Goal: Task Accomplishment & Management: Use online tool/utility

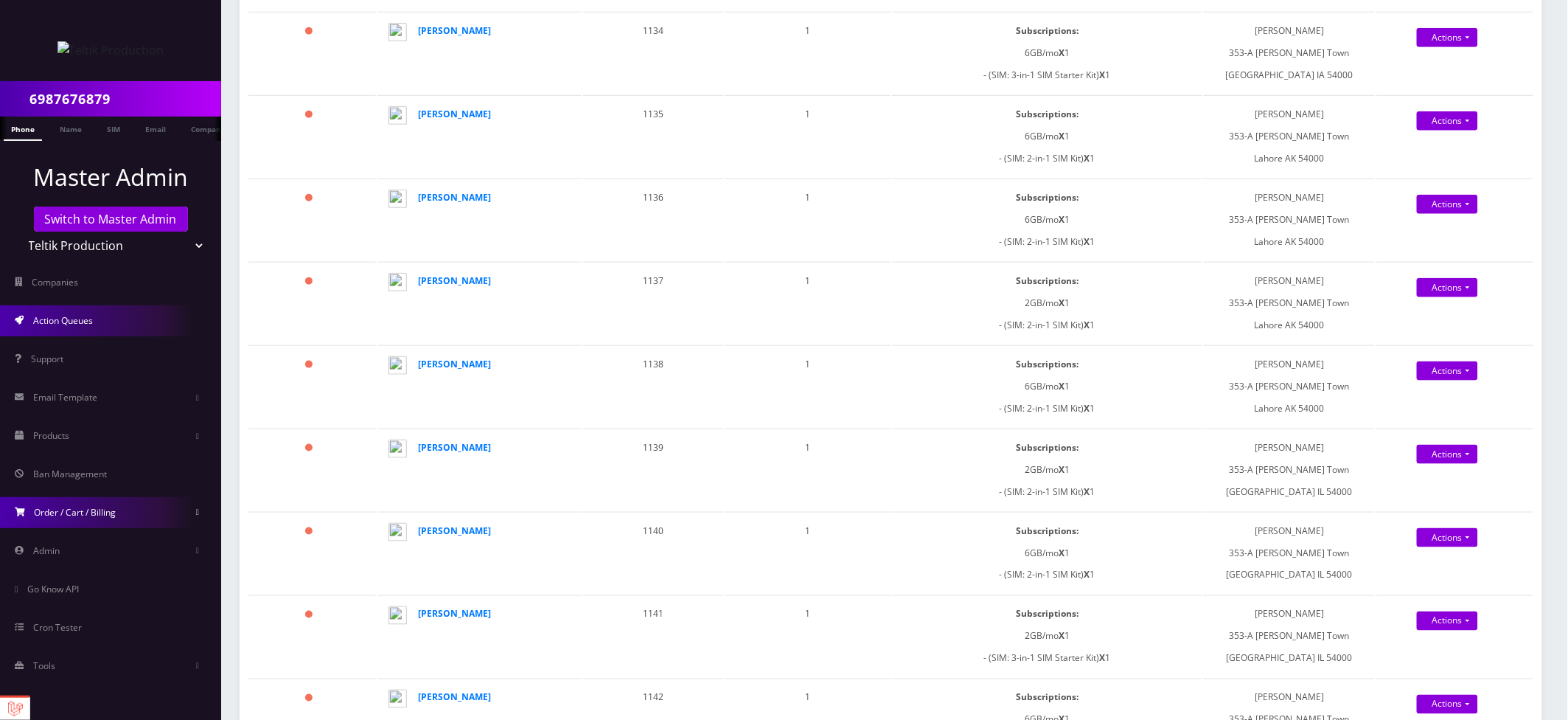
scroll to position [455, 0]
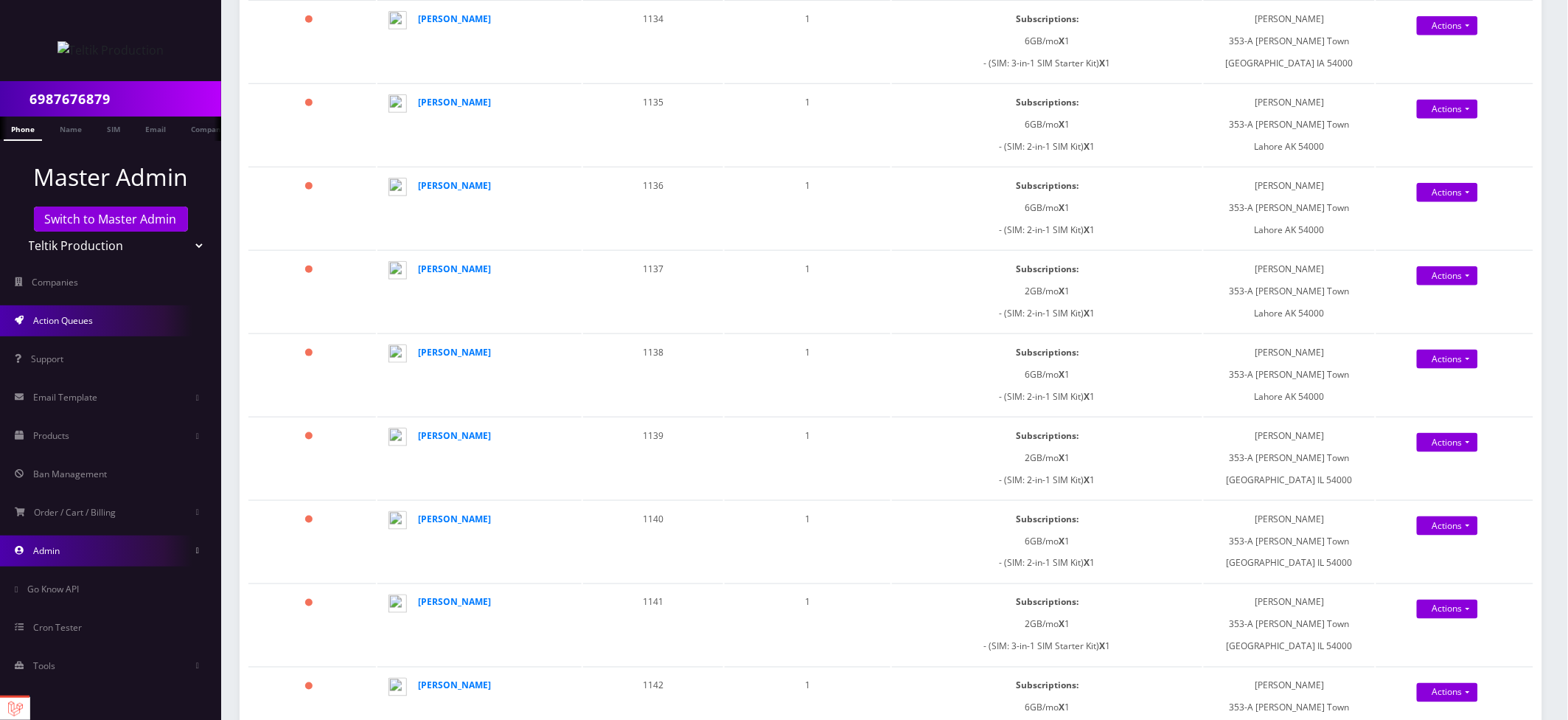
click at [72, 543] on link "Admin" at bounding box center [110, 550] width 222 height 31
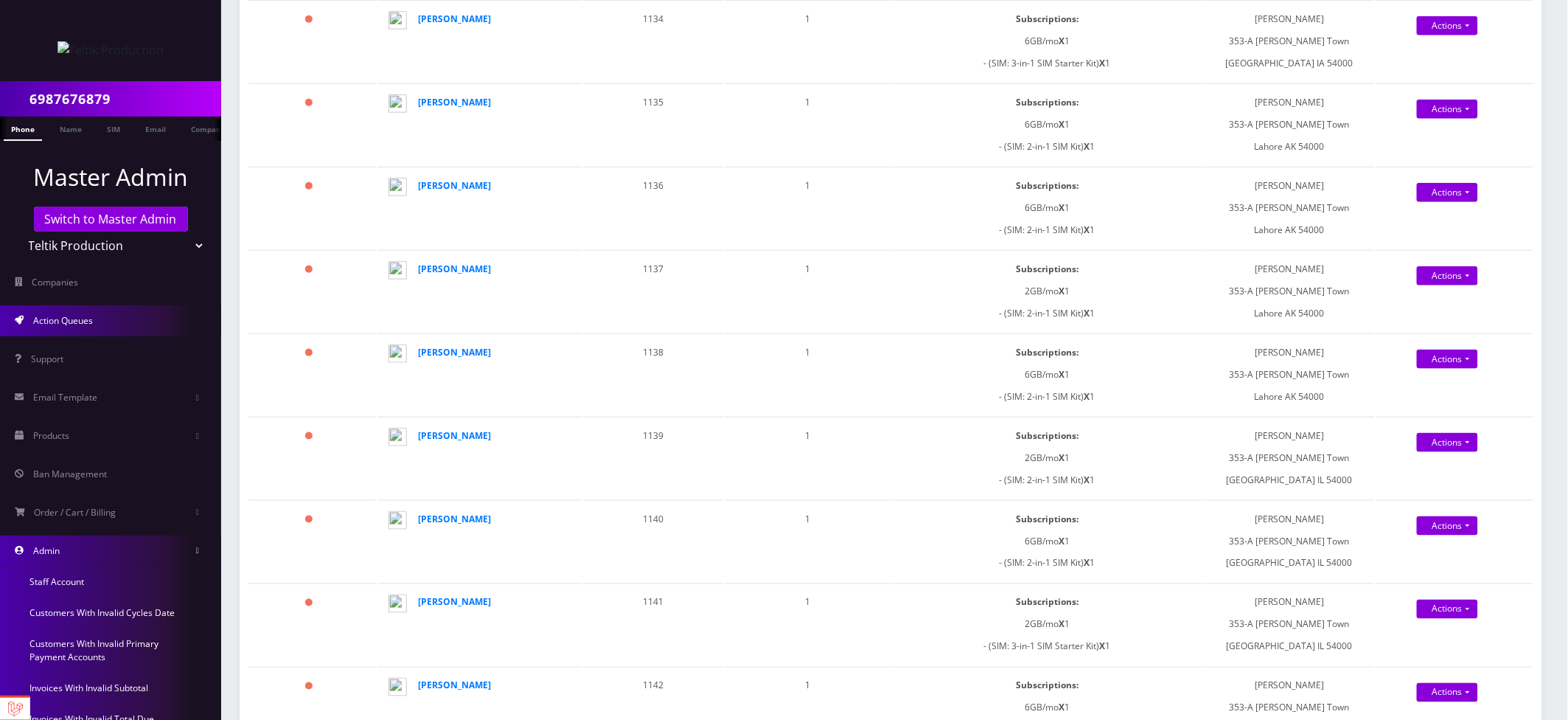
scroll to position [251, 0]
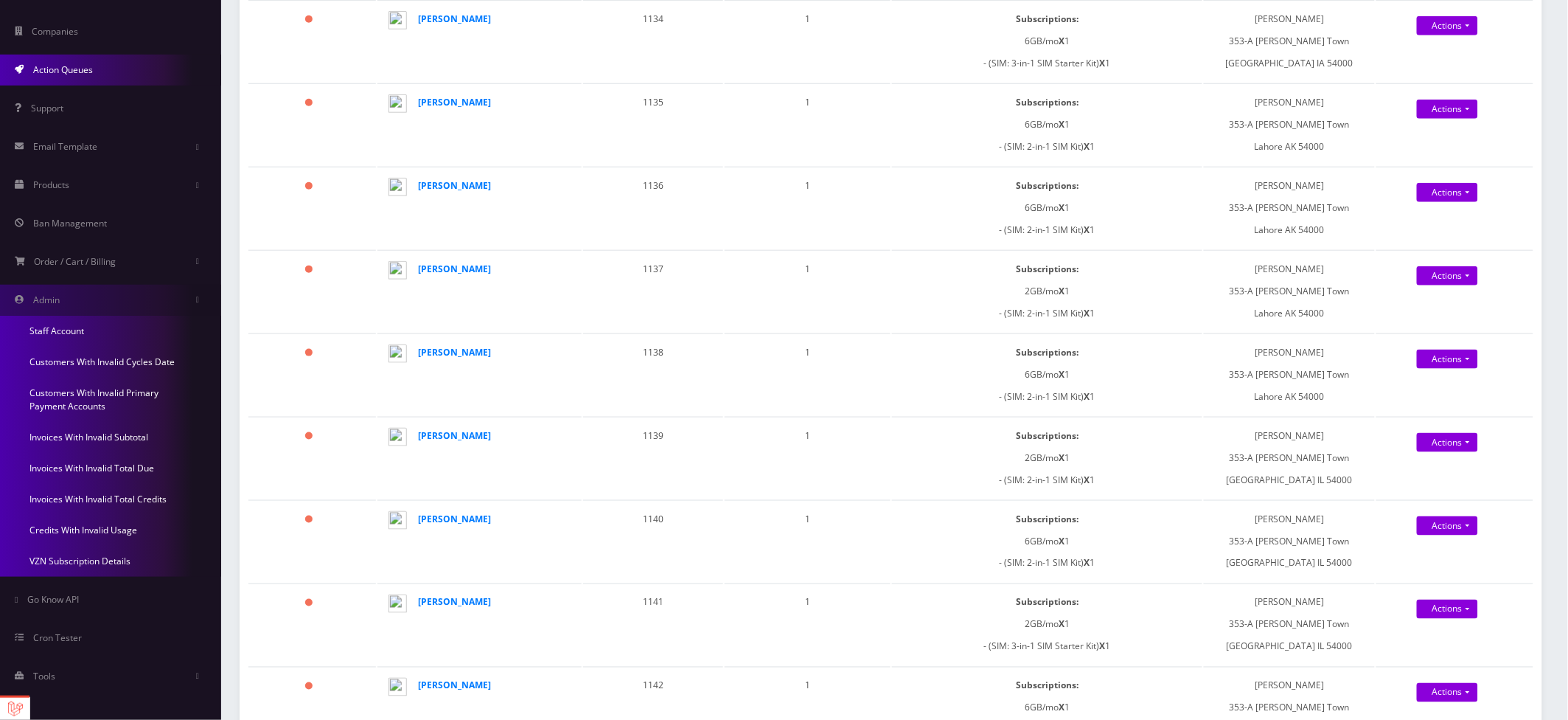
click at [104, 433] on link "Invoices With Invalid Subtotal" at bounding box center [110, 437] width 222 height 31
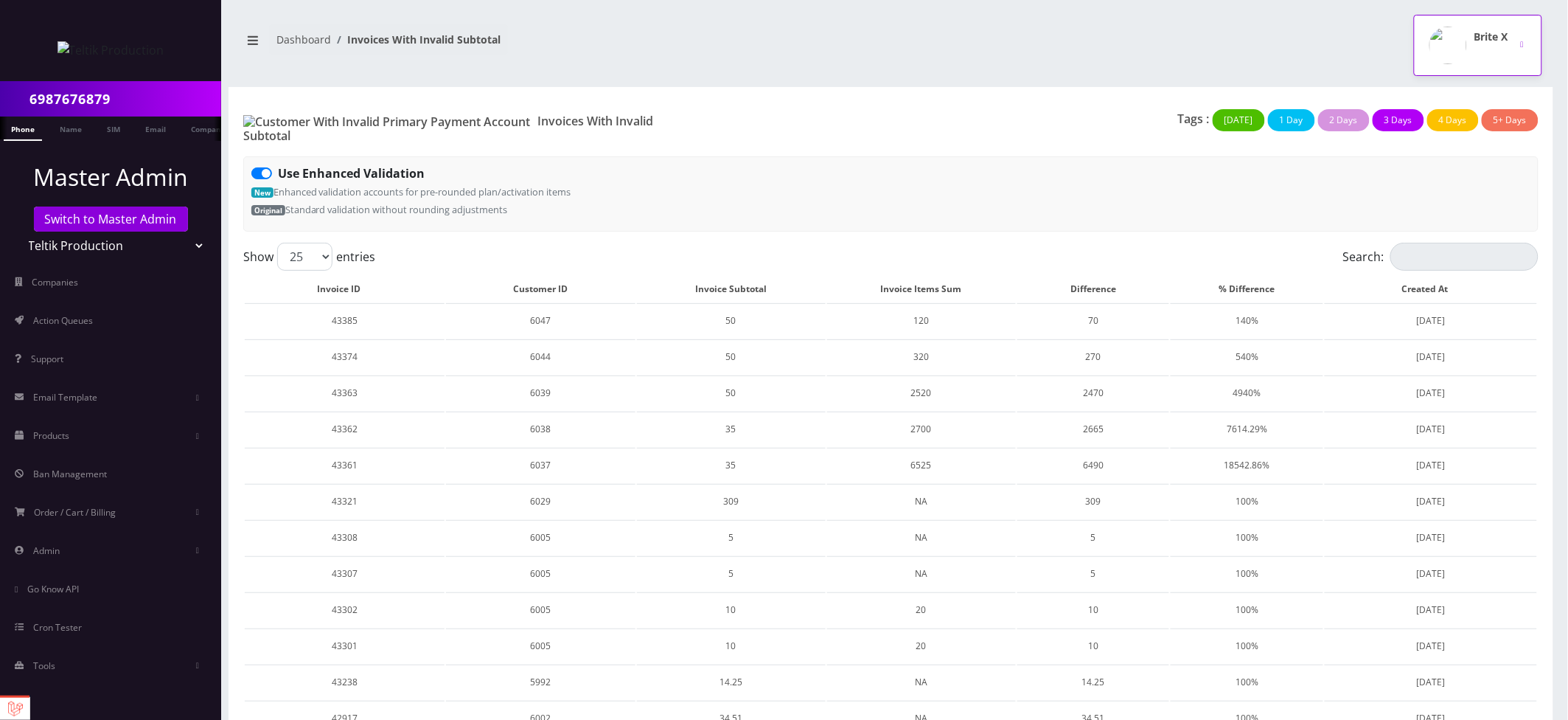
click at [1526, 37] on button "Brite X" at bounding box center [1477, 45] width 128 height 61
click at [1462, 93] on link "Logout" at bounding box center [1477, 94] width 128 height 21
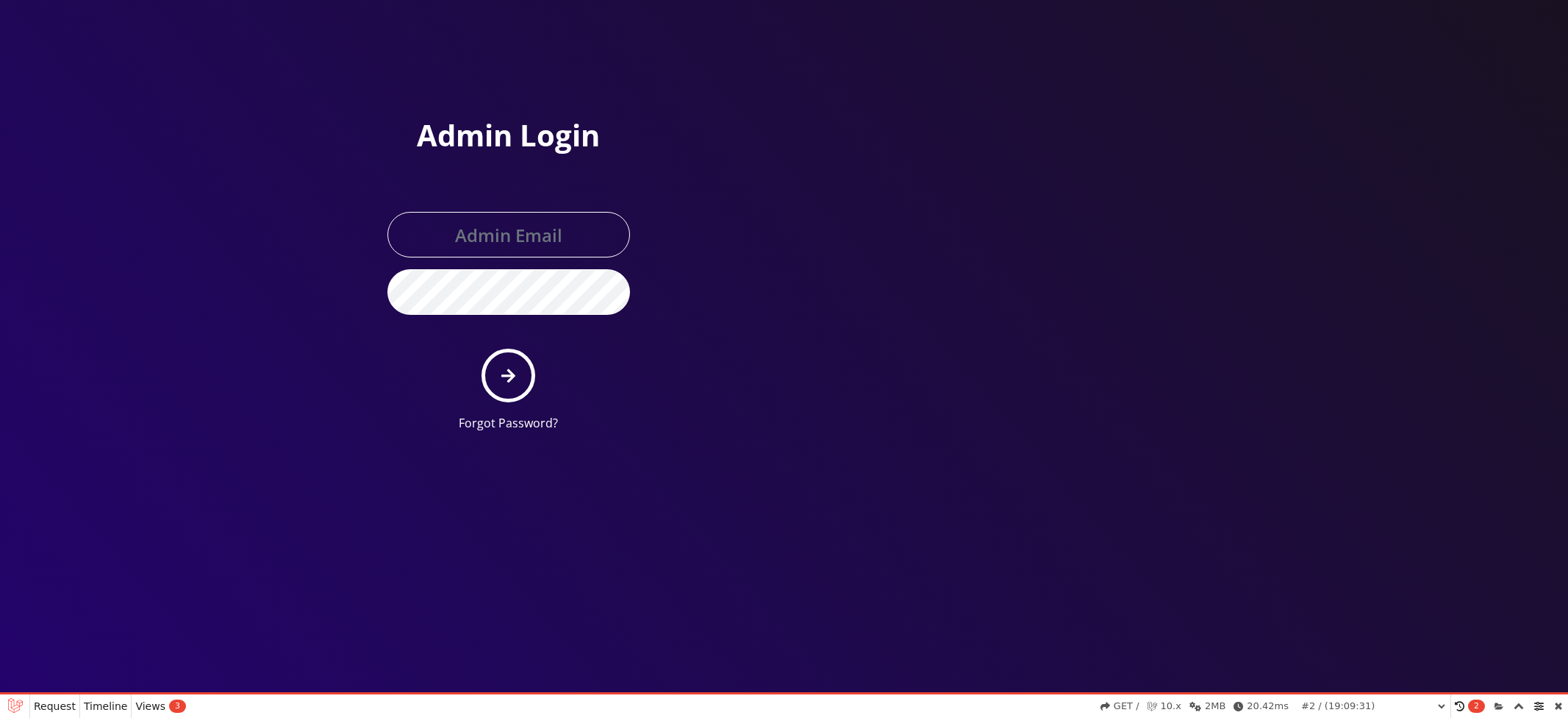
select select "01K5XZ6R564CRH91J2J28BQJ5W"
click at [552, 246] on input "[PERSON_NAME][EMAIL_ADDRESS][DOMAIN_NAME]" at bounding box center [509, 234] width 242 height 46
type input "[EMAIL_ADDRESS][DOMAIN_NAME]"
click at [497, 377] on button "submit" at bounding box center [508, 376] width 54 height 54
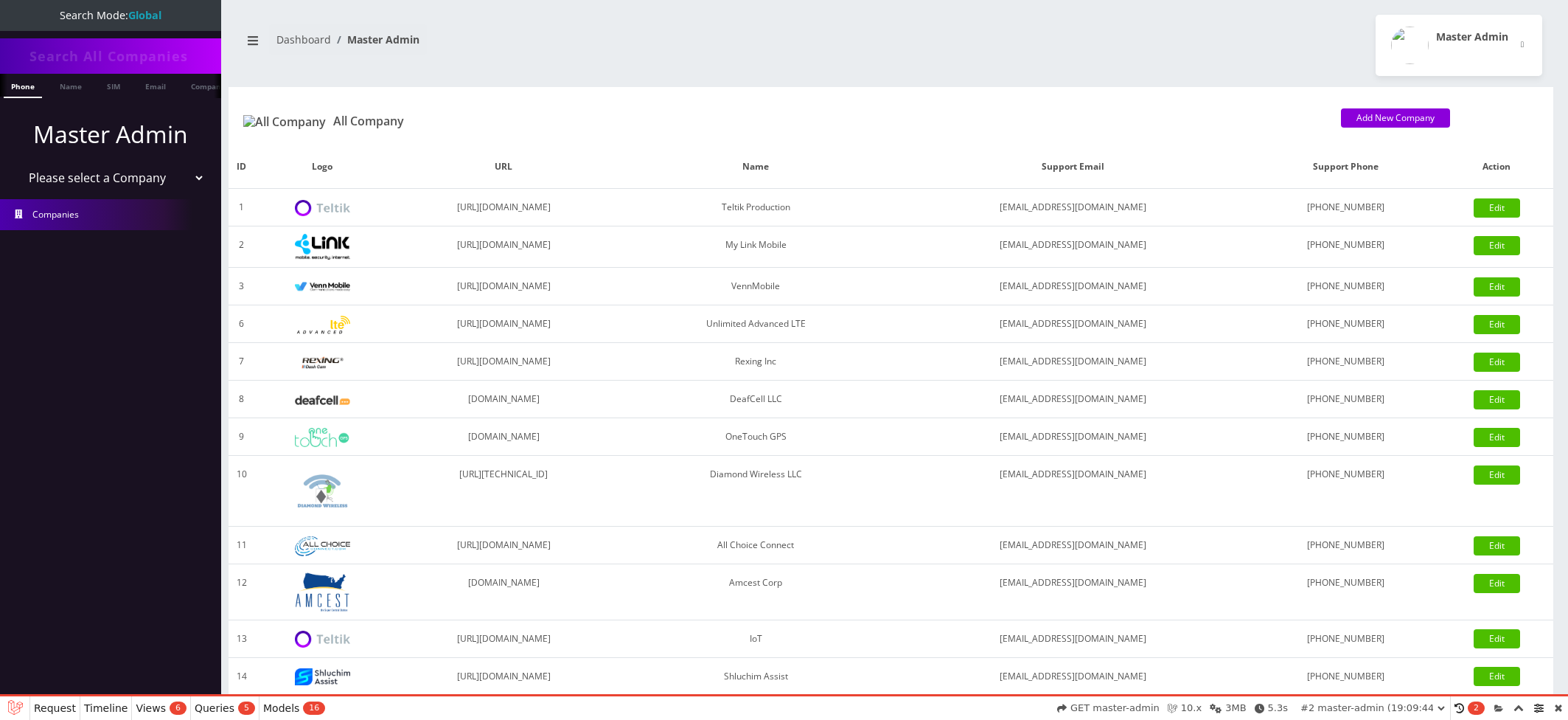
select select "01K5XZ755Y55PDJZV8QW8QP22Q"
select select "1"
click at [17, 164] on select "Please select a Company Teltik Production My Link Mobile VennMobile Unlimited A…" at bounding box center [110, 178] width 188 height 28
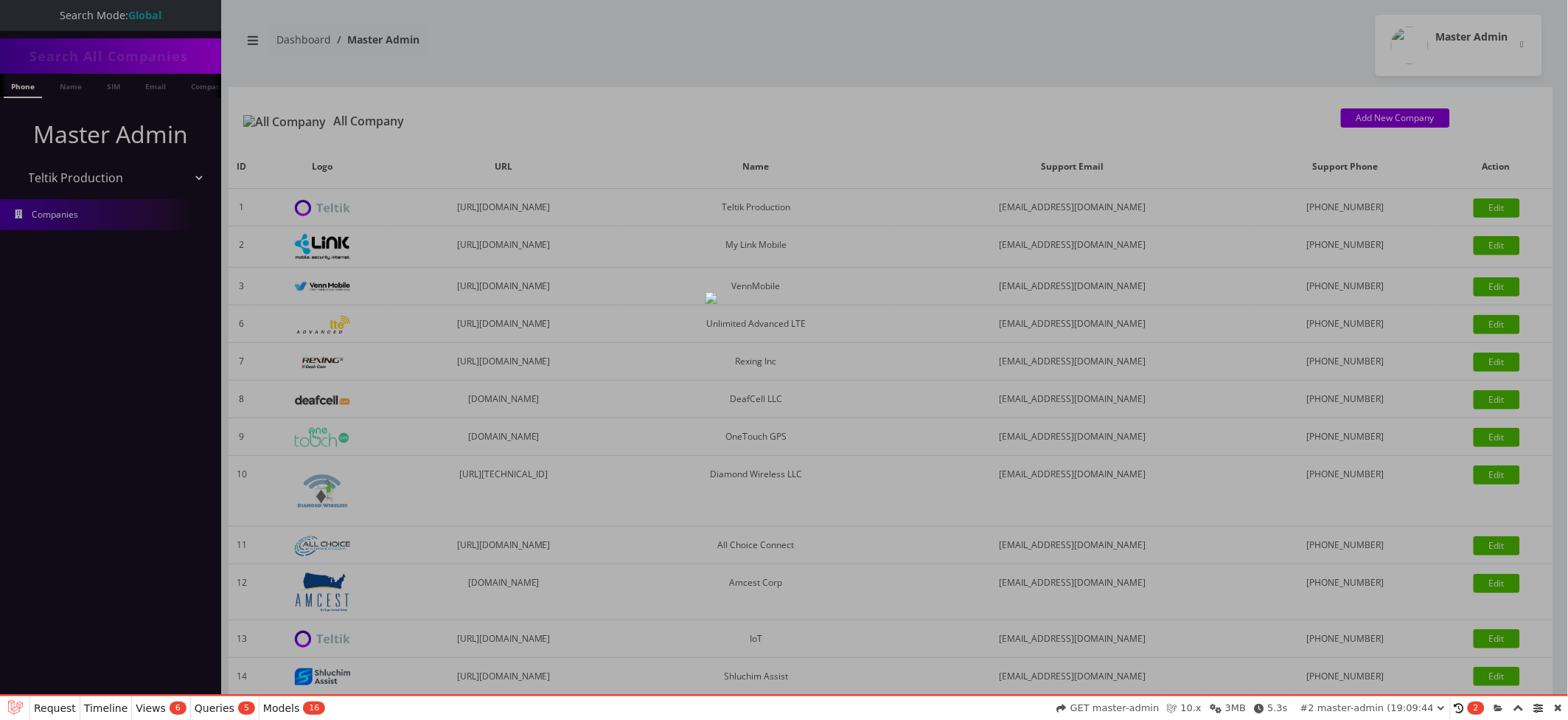
select select "01K5XZ7CK2N6SMV6X729Q4G1EC"
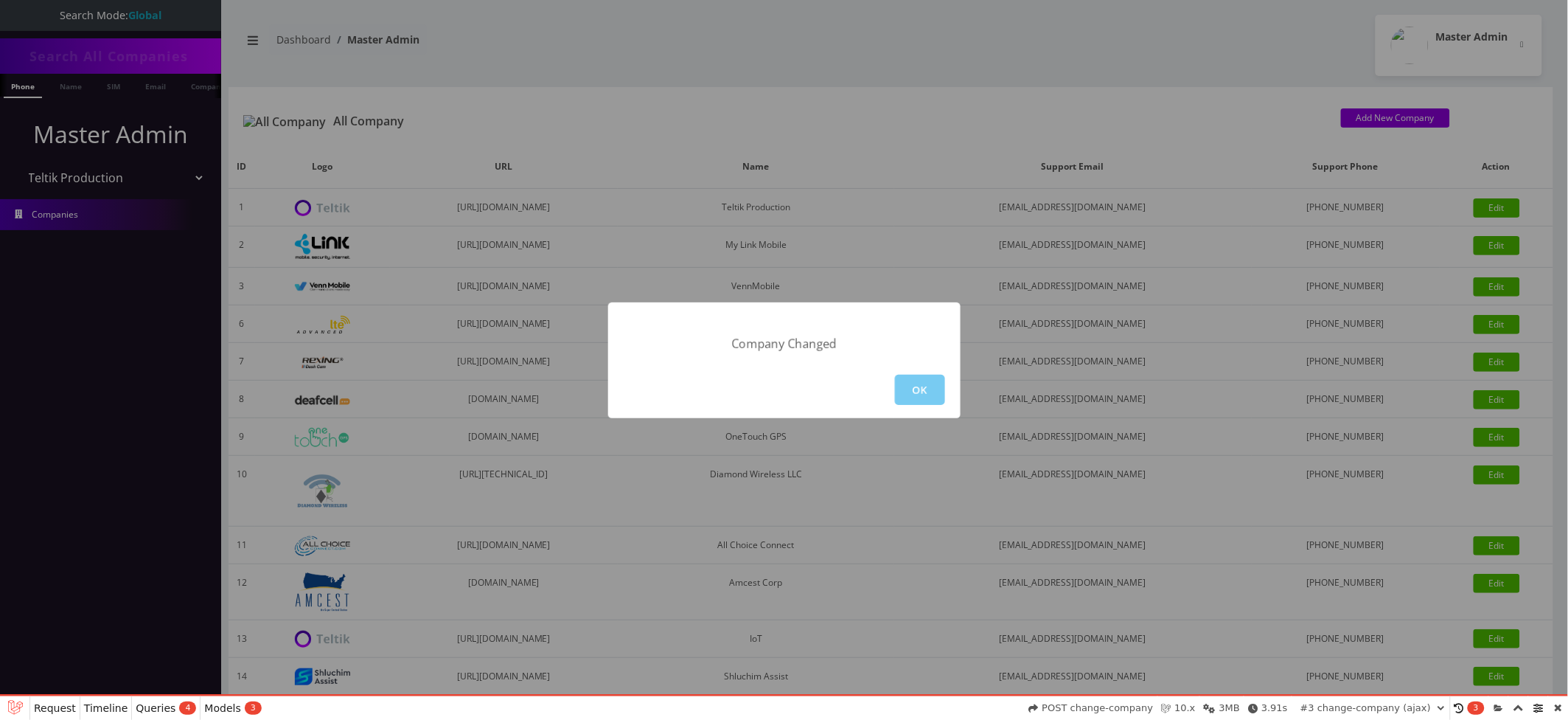
click at [932, 392] on button "OK" at bounding box center [920, 390] width 50 height 30
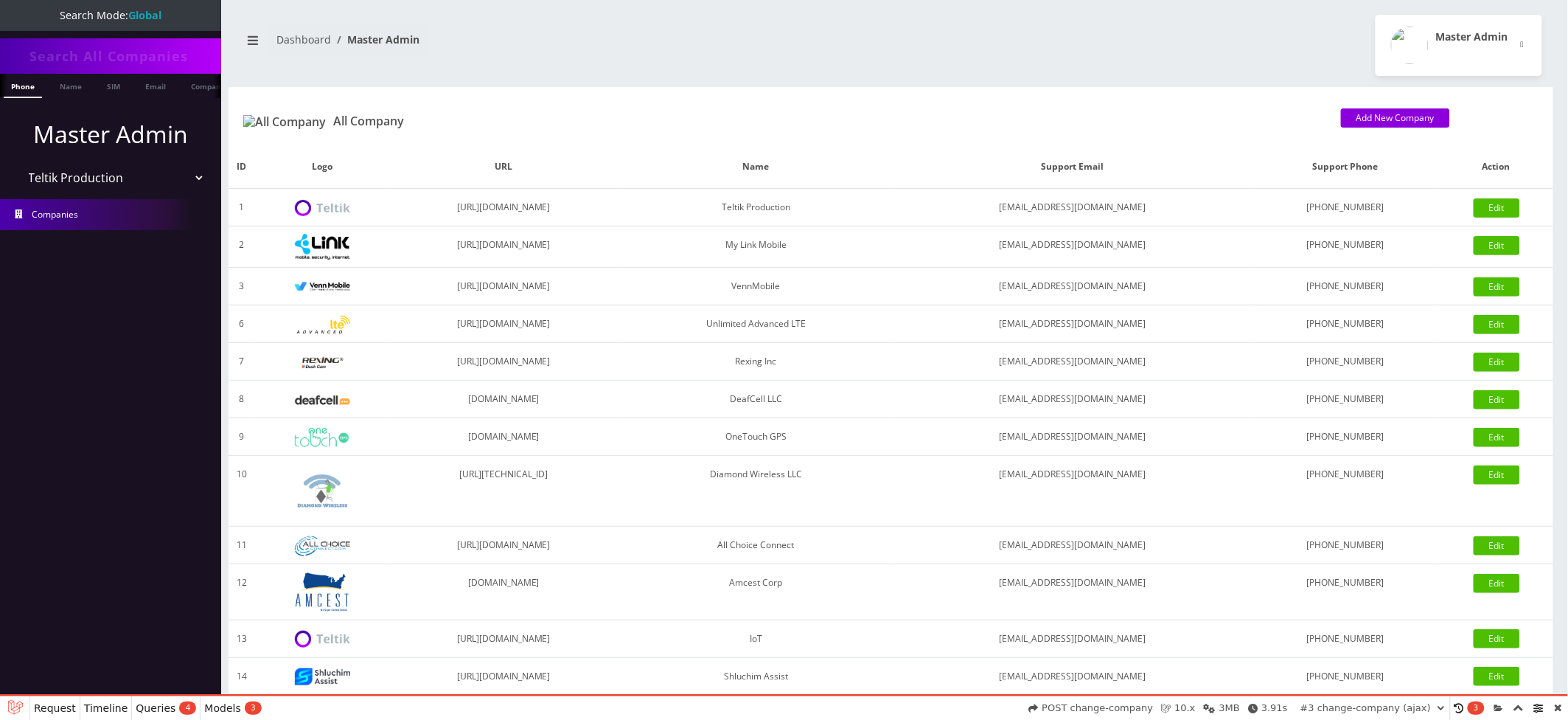
click at [17, 164] on select "Please select a Company Teltik Production My Link Mobile VennMobile Unlimited A…" at bounding box center [110, 178] width 188 height 28
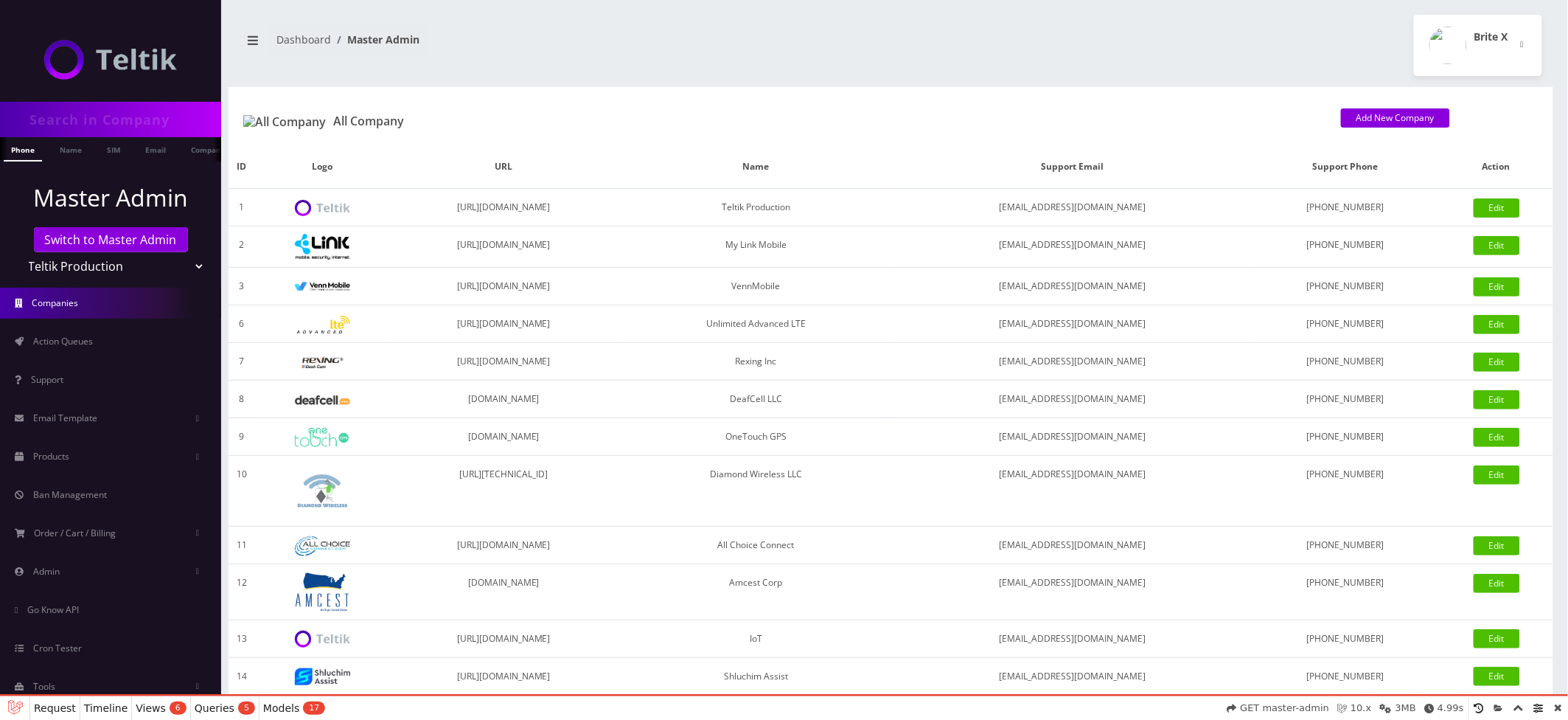
scroll to position [11, 0]
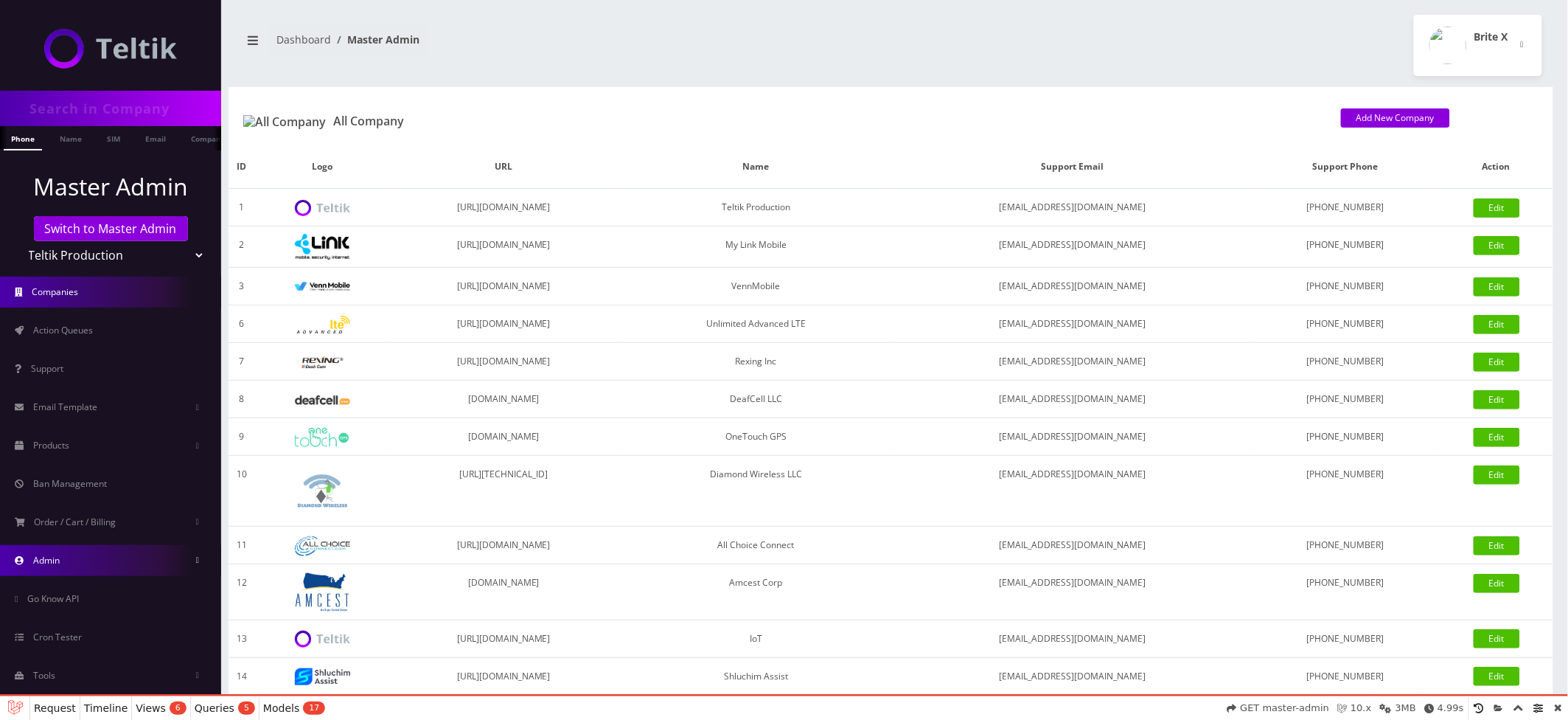
click at [107, 545] on link "Admin" at bounding box center [110, 560] width 222 height 31
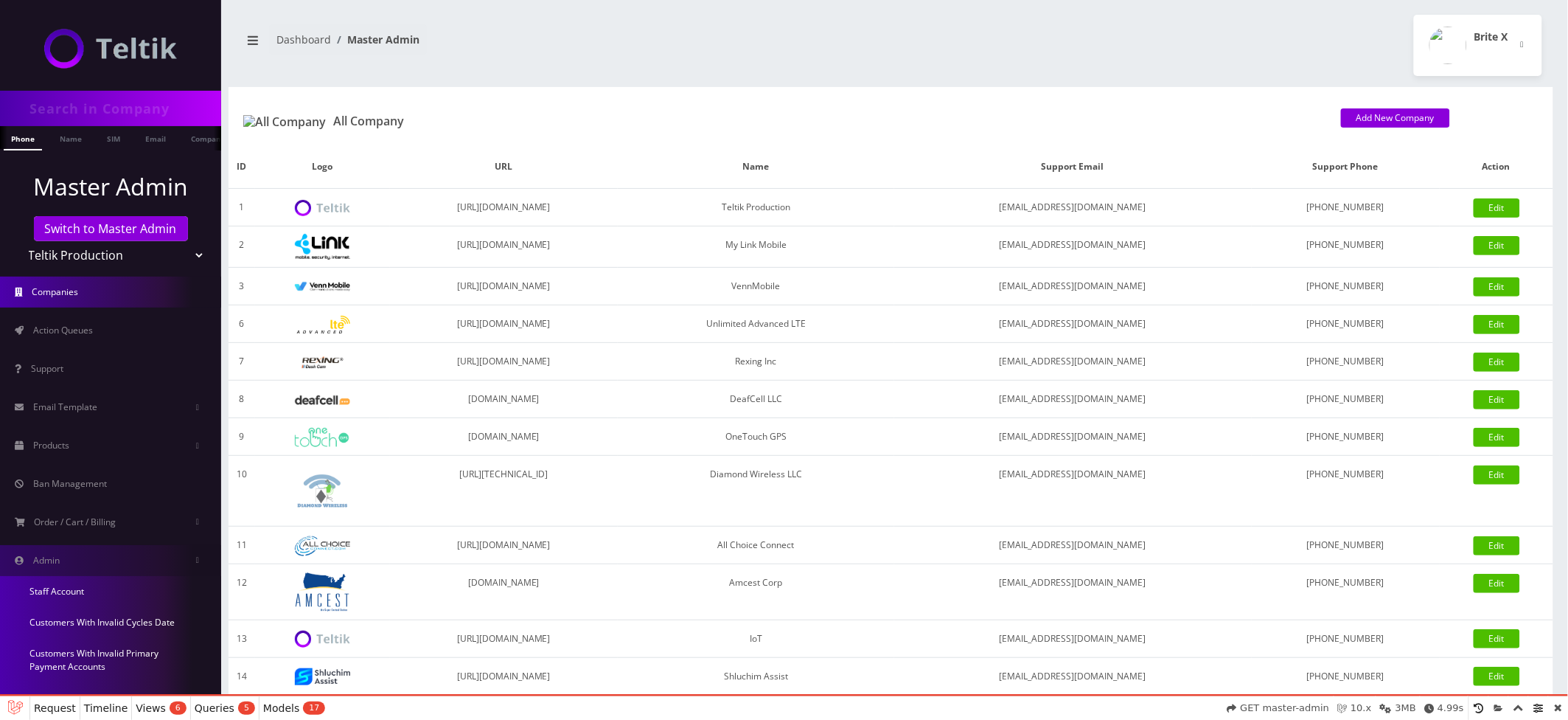
scroll to position [271, 0]
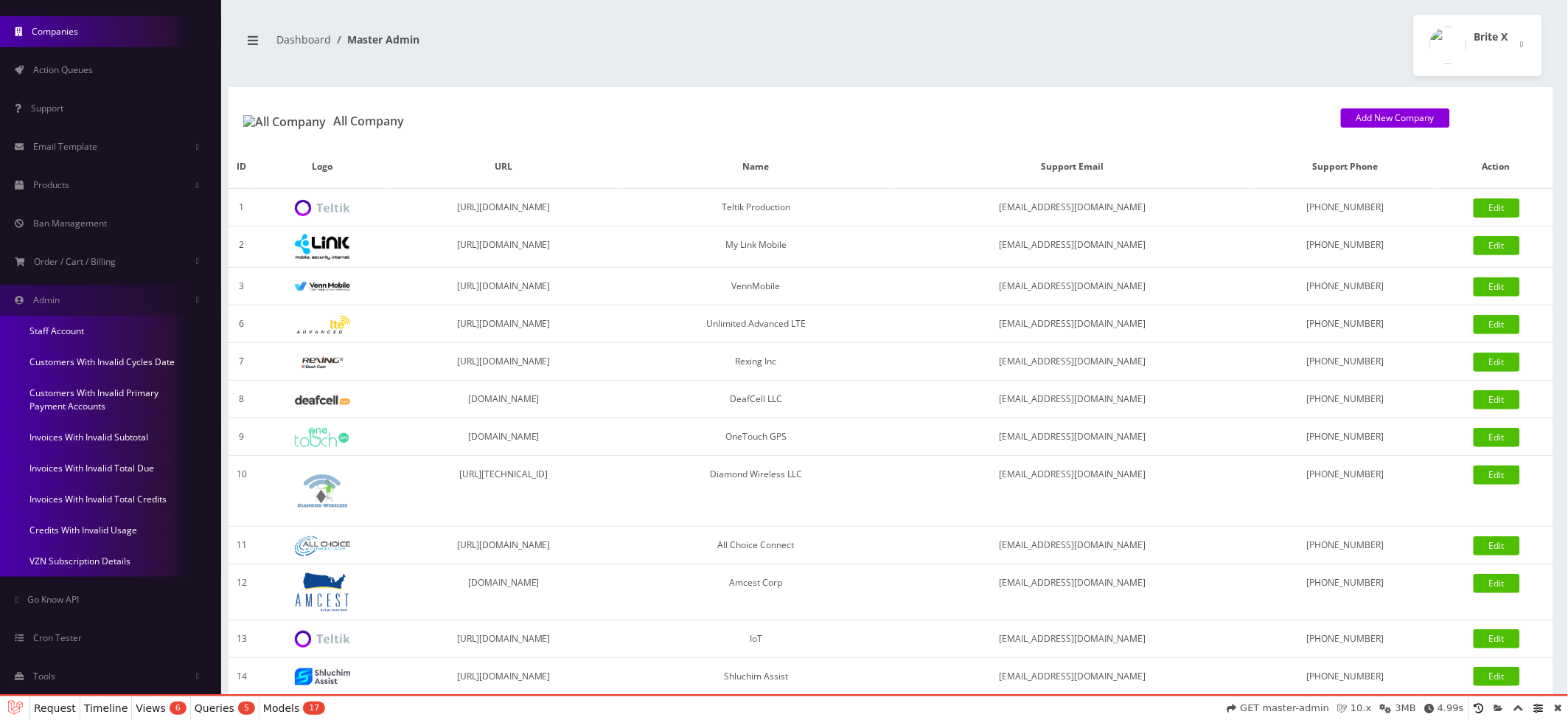
click at [108, 441] on link "Invoices With Invalid Subtotal" at bounding box center [110, 437] width 222 height 31
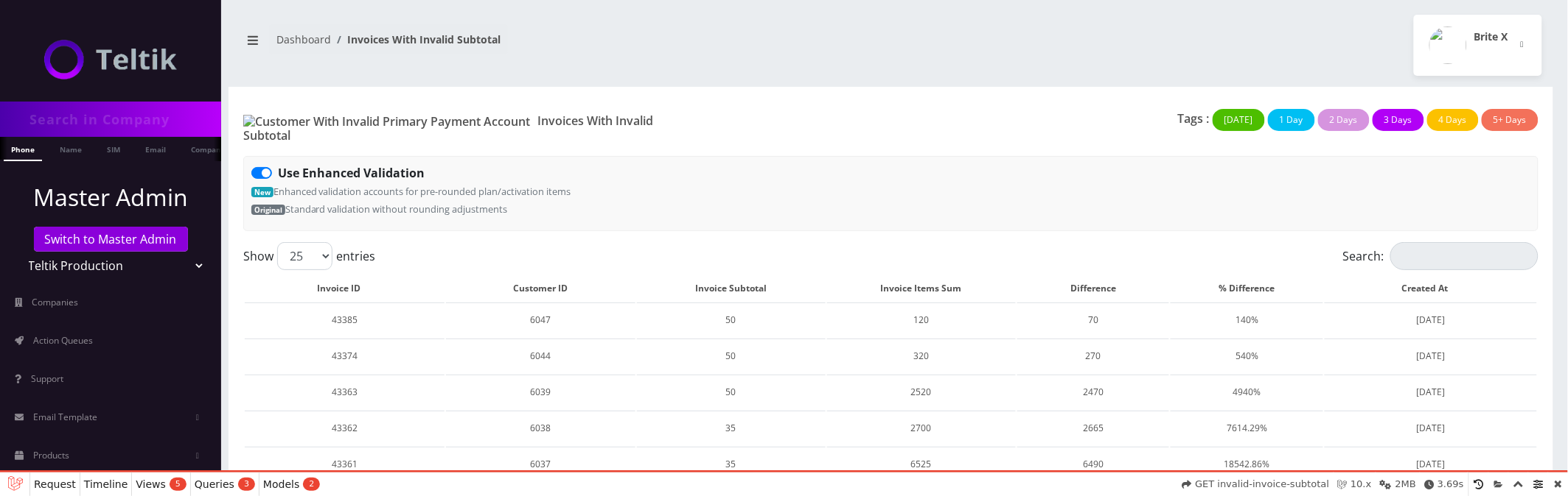
select select "01K5XZ81AA1JW1CKRC61S2NYV6"
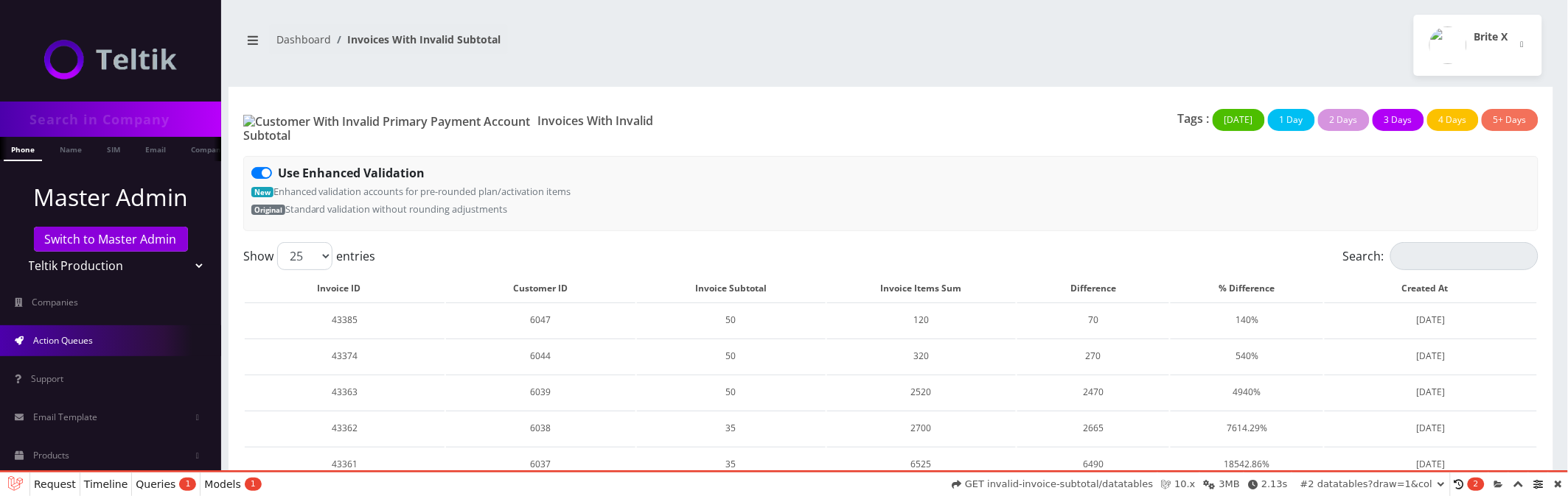
scroll to position [234, 0]
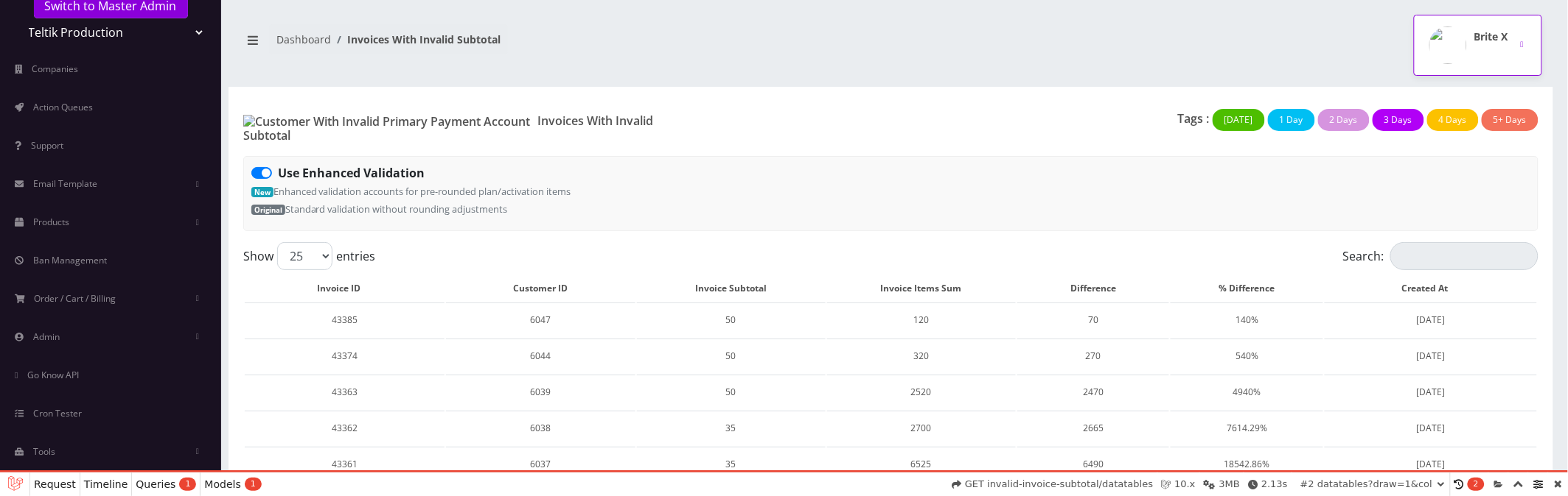
click at [1503, 42] on h2 "Brite X" at bounding box center [1491, 36] width 34 height 12
click at [1466, 89] on link "Logout" at bounding box center [1477, 93] width 128 height 21
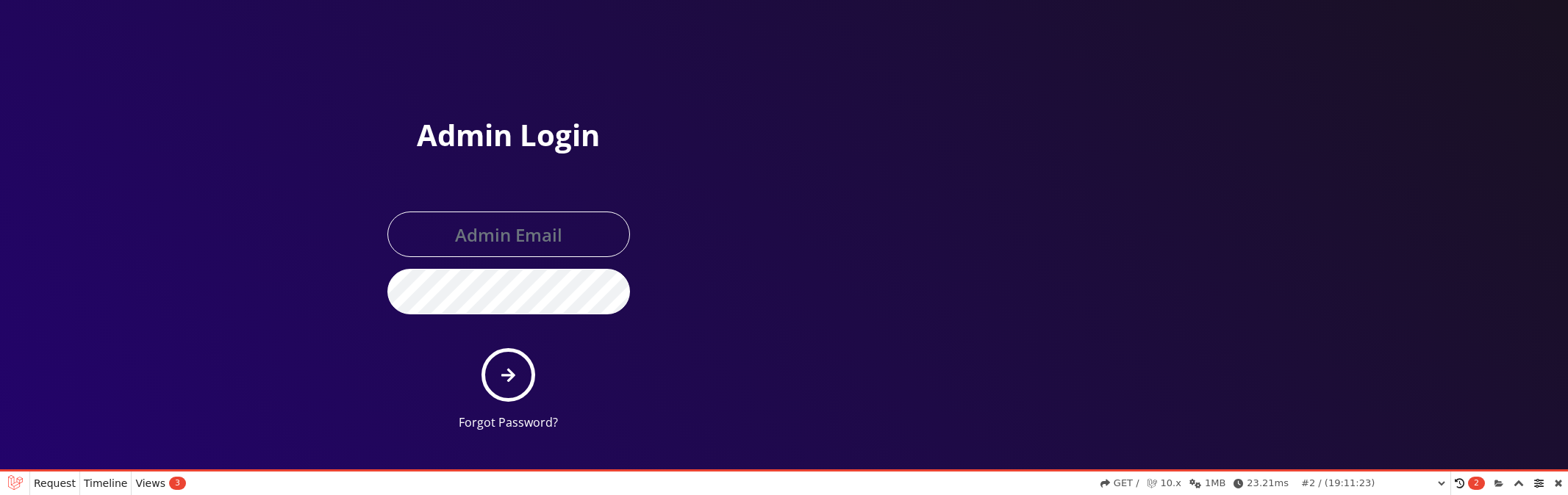
select select "01K5XZA5D9250DVZZZDJYBYER6"
type input "[EMAIL_ADDRESS][DOMAIN_NAME]"
click at [533, 379] on button "submit" at bounding box center [508, 376] width 54 height 54
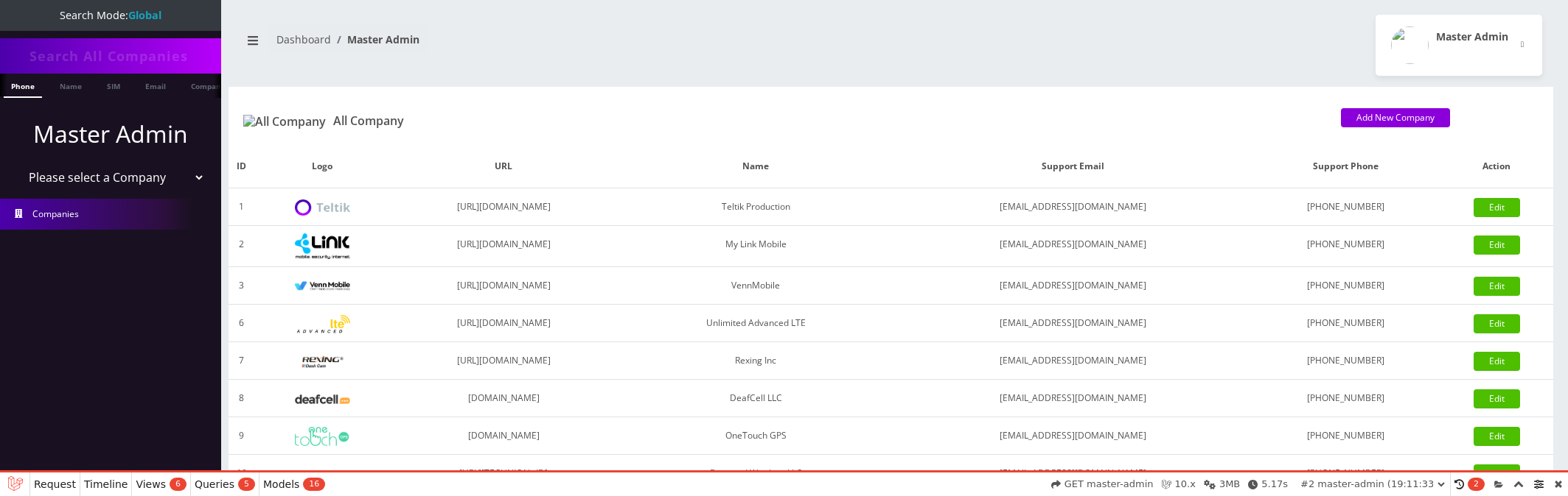
select select "01K5XZAFJY10739438P35H7FXW"
select select "1"
click at [17, 163] on select "Please select a Company Teltik Production My Link Mobile VennMobile Unlimited A…" at bounding box center [110, 177] width 188 height 28
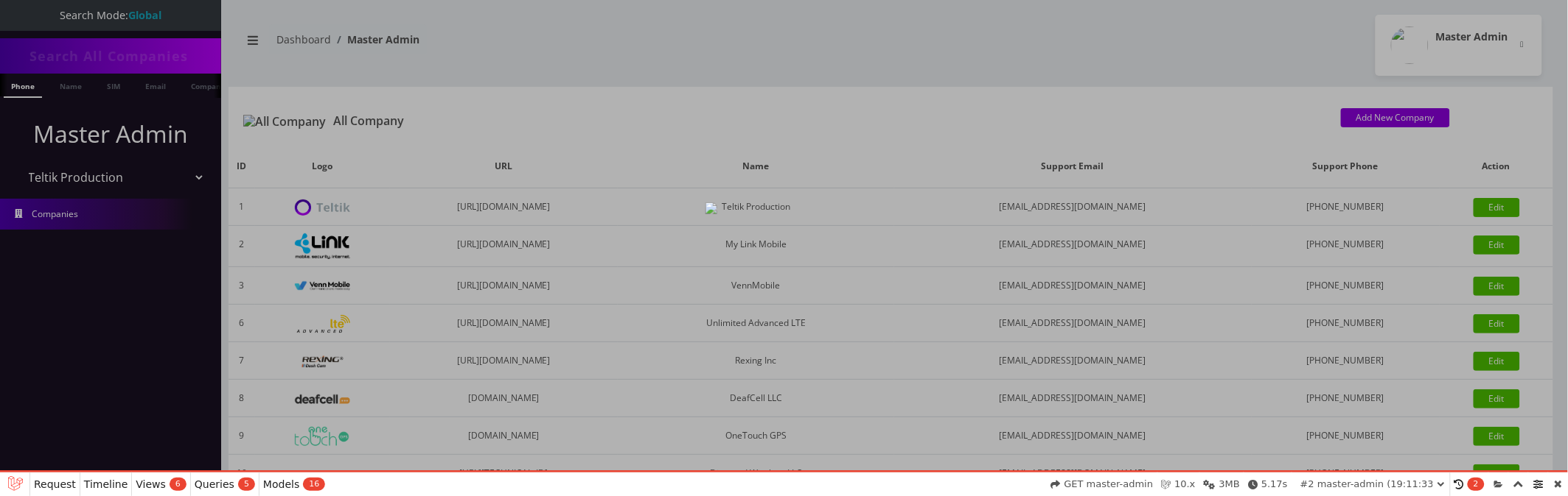
select select "01K5XZAPCCPM8JQD23VGVQEQYB"
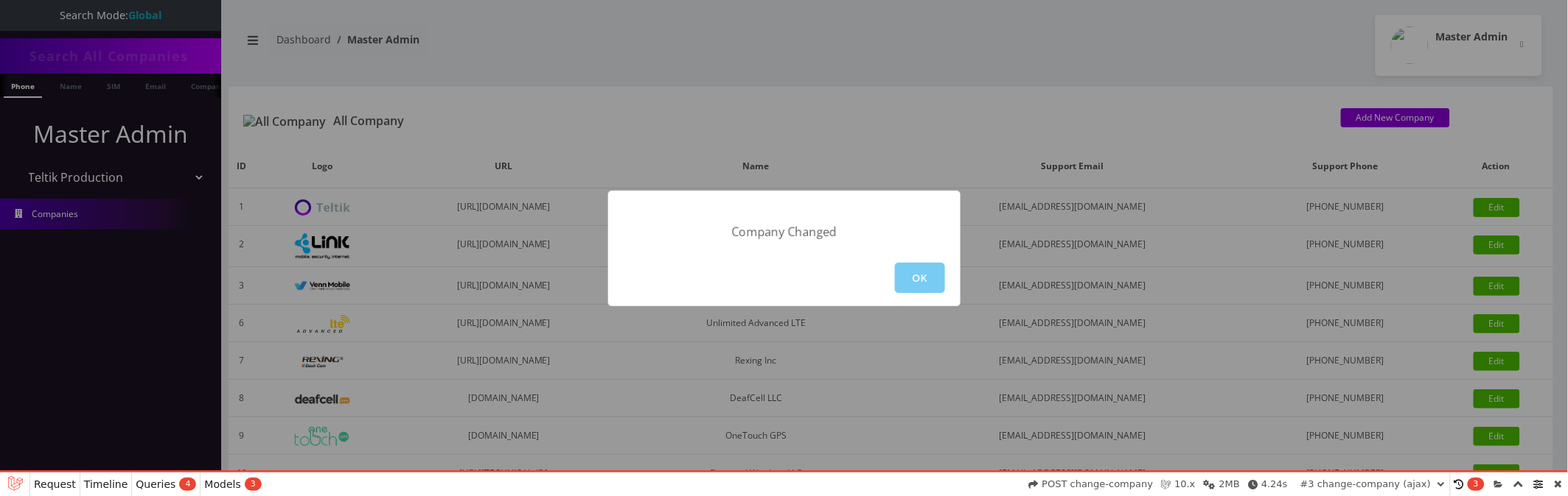
click at [909, 270] on button "OK" at bounding box center [920, 277] width 50 height 30
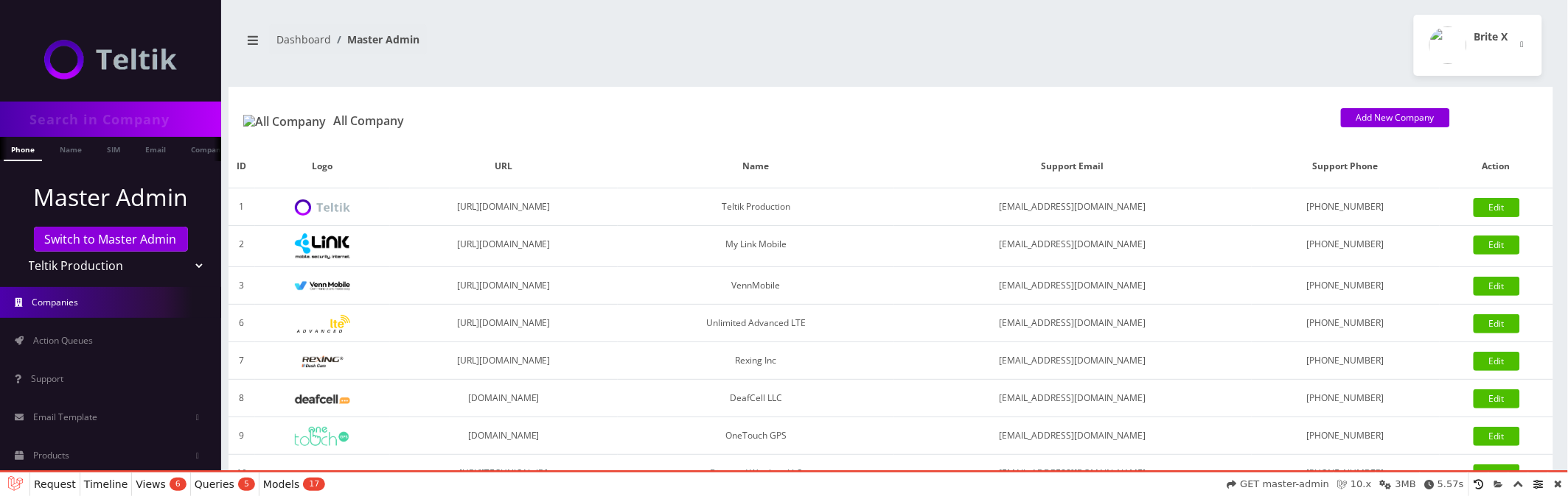
scroll to position [234, 0]
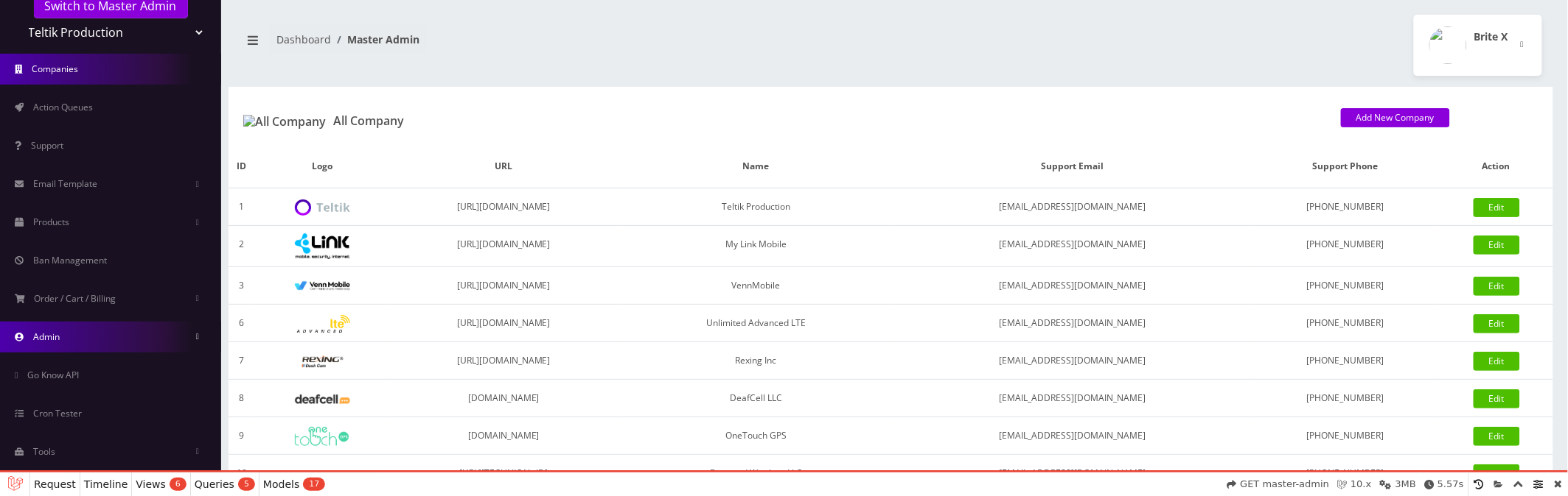
click at [71, 342] on link "Admin" at bounding box center [110, 337] width 222 height 31
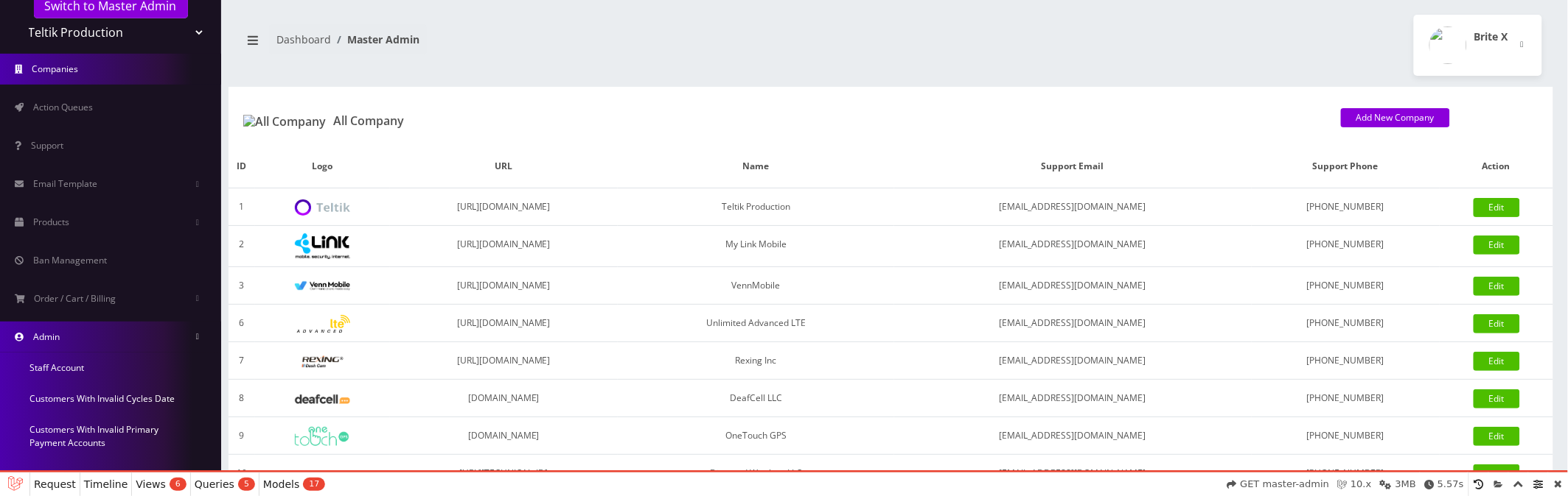
scroll to position [494, 0]
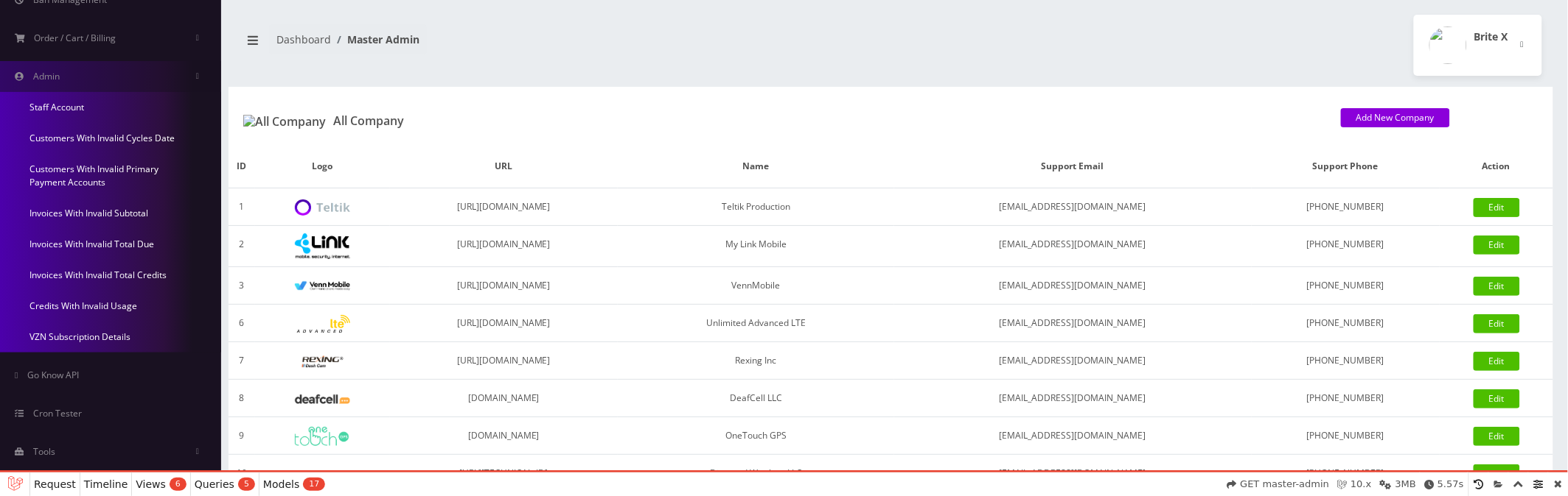
click at [57, 207] on link "Invoices With Invalid Subtotal" at bounding box center [110, 213] width 222 height 31
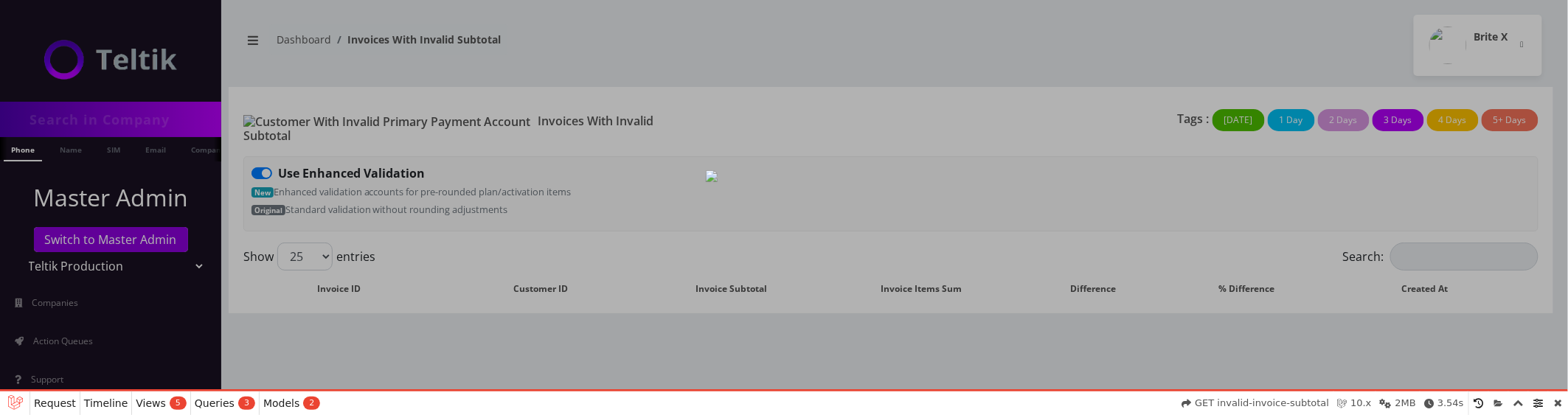
select select "01K5XZBA2TF51BH7EQ6ZCHM72R"
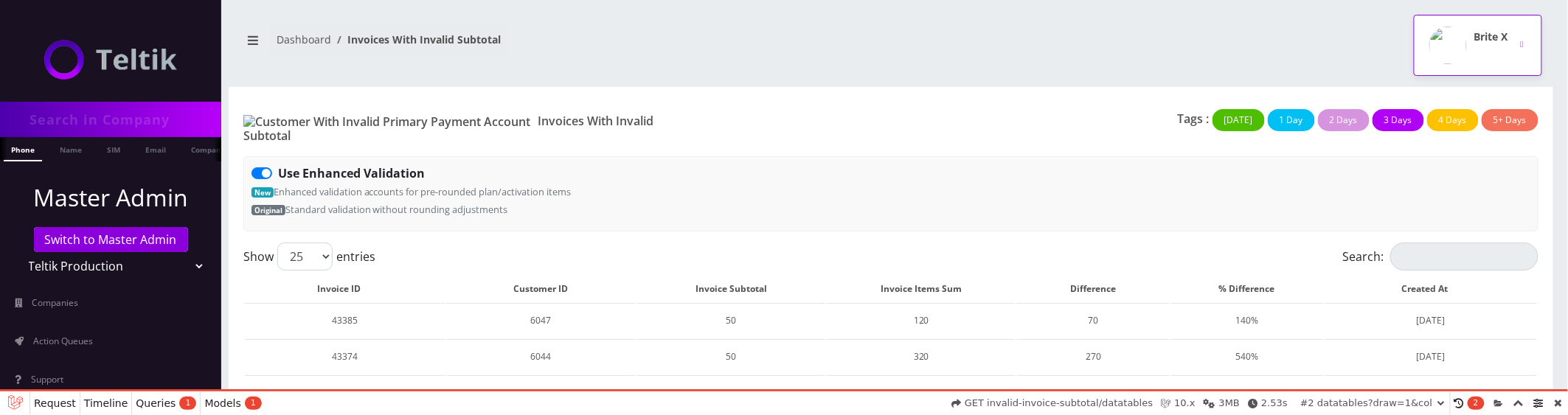
click at [1503, 35] on h2 "Brite X" at bounding box center [1491, 36] width 34 height 12
click at [1458, 88] on link "Logout" at bounding box center [1478, 93] width 128 height 21
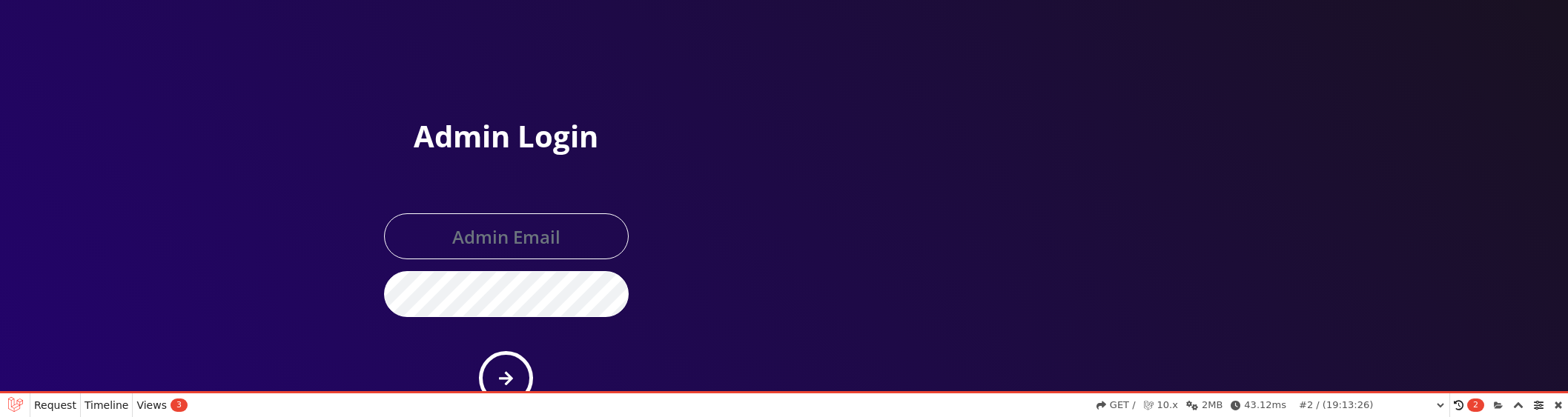
select select "01K5XZDXZDT069Q2FCTBZ2T6X9"
type input "[EMAIL_ADDRESS][DOMAIN_NAME]"
click at [507, 378] on icon "submit" at bounding box center [506, 378] width 14 height 14
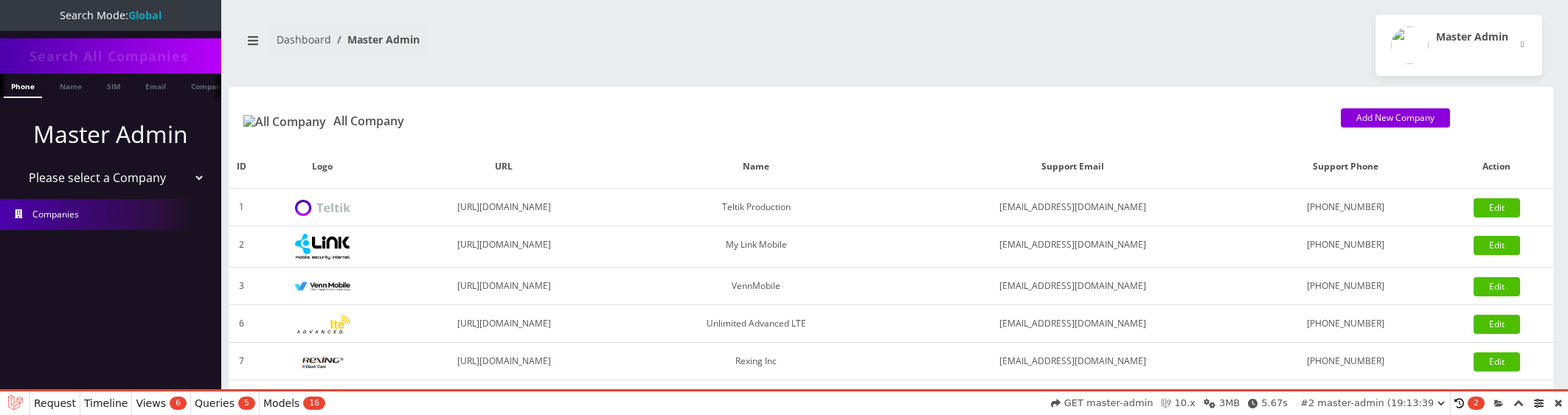
select select "01K5XZEA02BGJH9EH5PH3KCZDQ"
select select "1"
click at [17, 164] on select "Please select a Company Teltik Production My Link Mobile VennMobile Unlimited A…" at bounding box center [110, 178] width 188 height 28
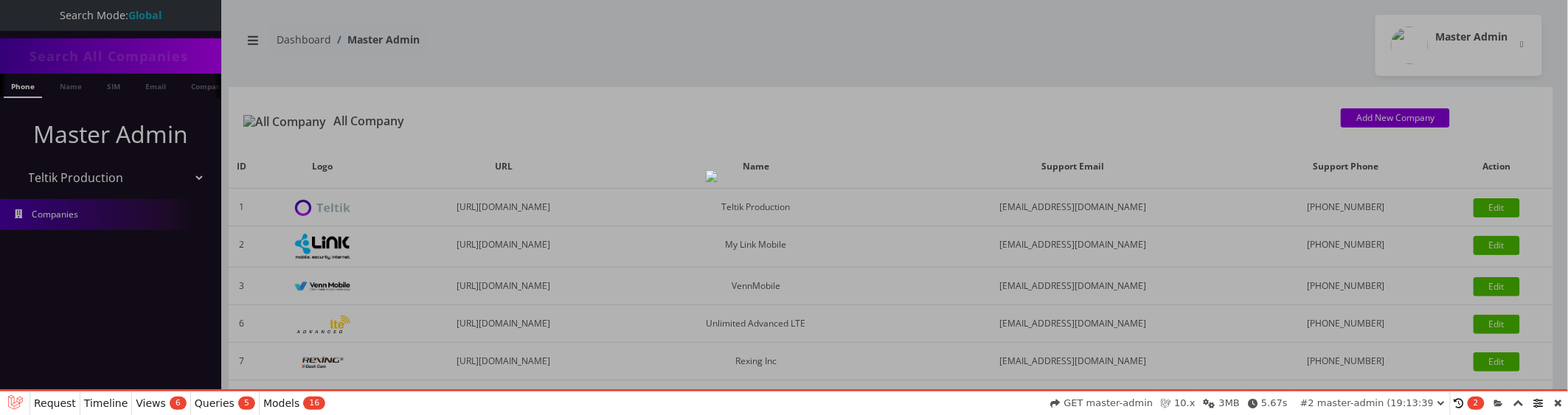
select select "01K5XZEJ9DC6Z2C36MW48FBZGB"
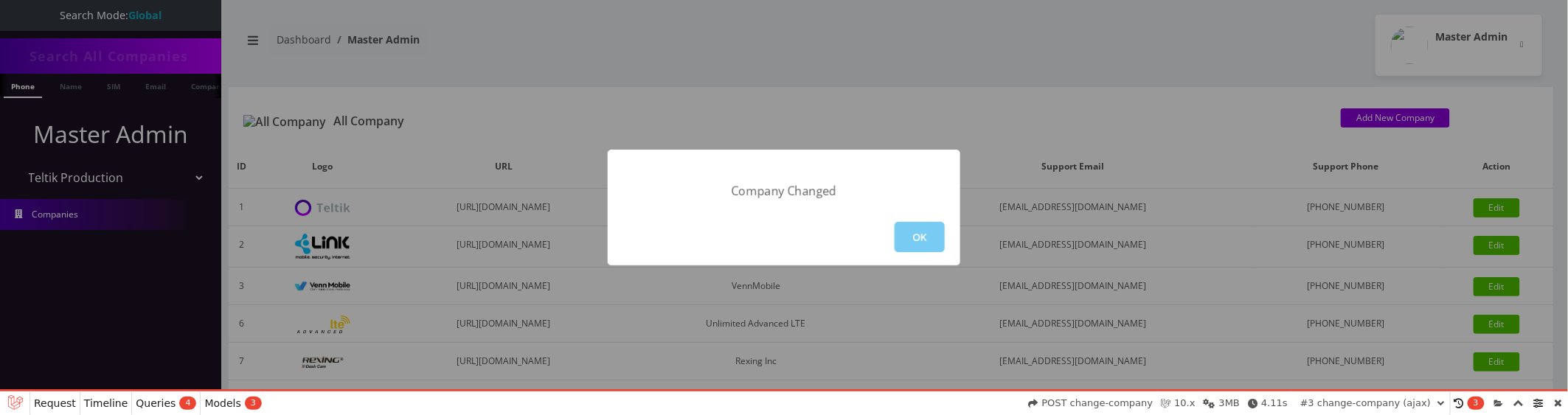
click at [918, 234] on button "OK" at bounding box center [920, 236] width 51 height 30
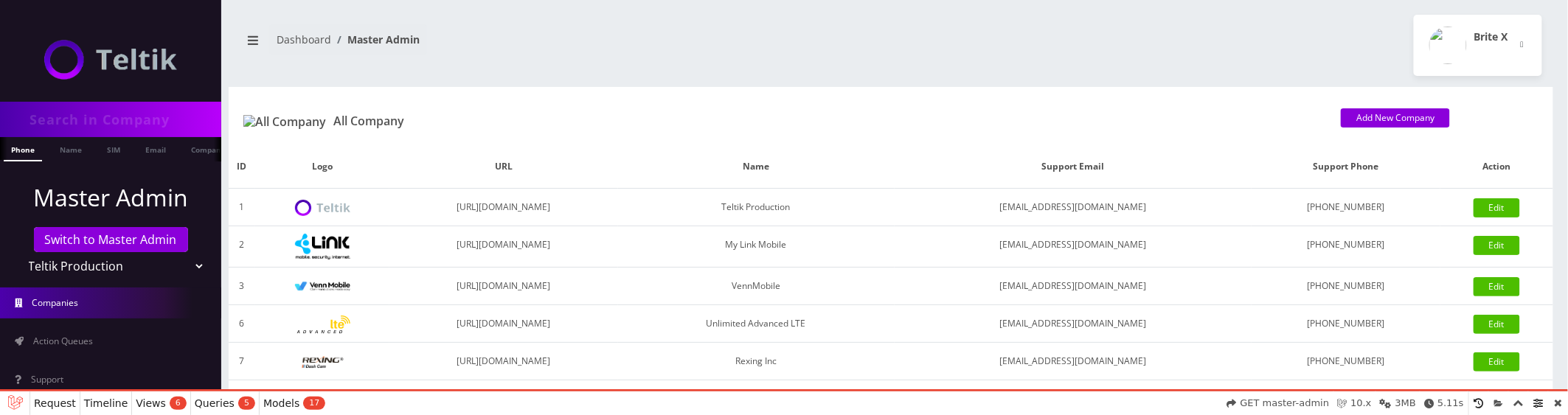
scroll to position [315, 0]
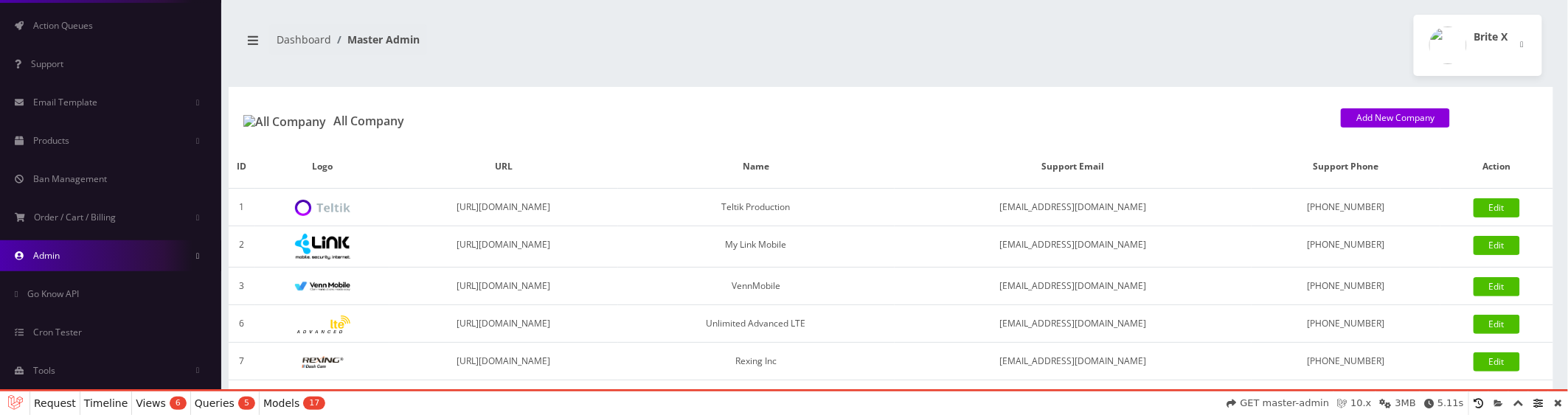
click at [79, 262] on link "Admin" at bounding box center [110, 255] width 222 height 31
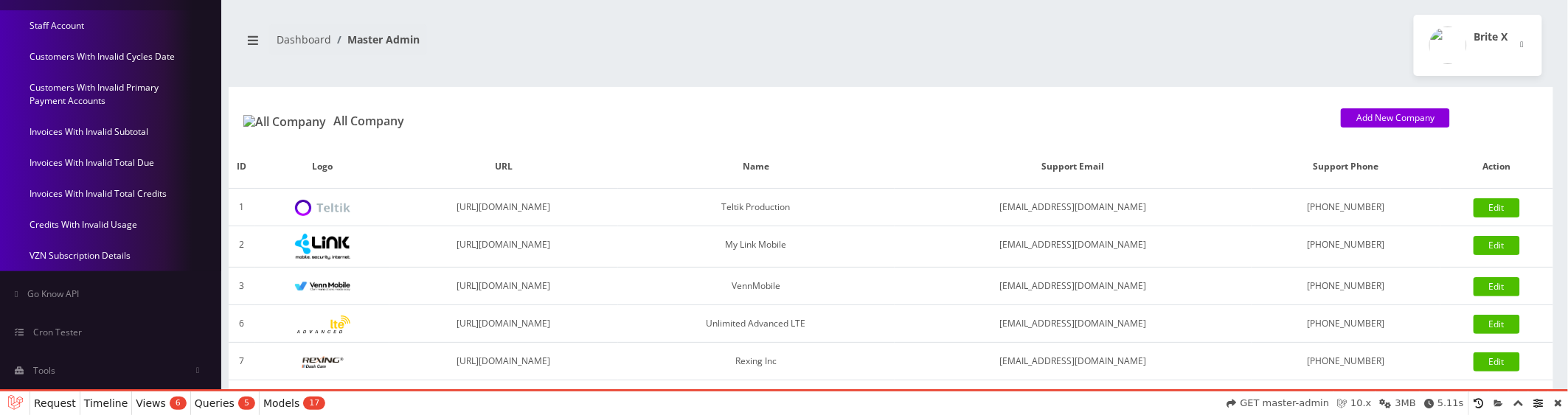
click at [77, 136] on link "Invoices With Invalid Subtotal" at bounding box center [110, 132] width 222 height 31
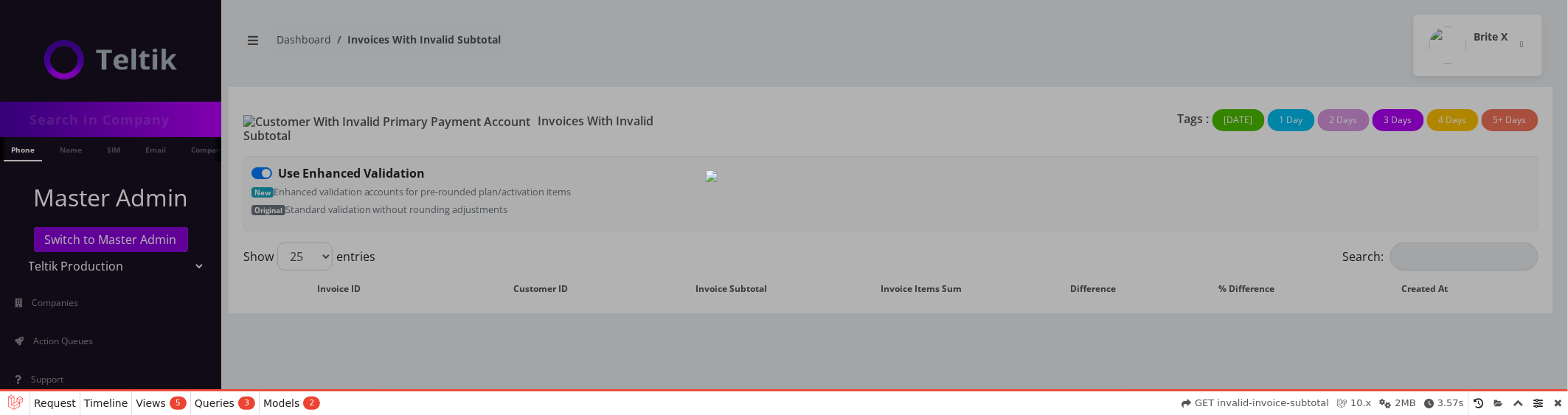
scroll to position [22, 0]
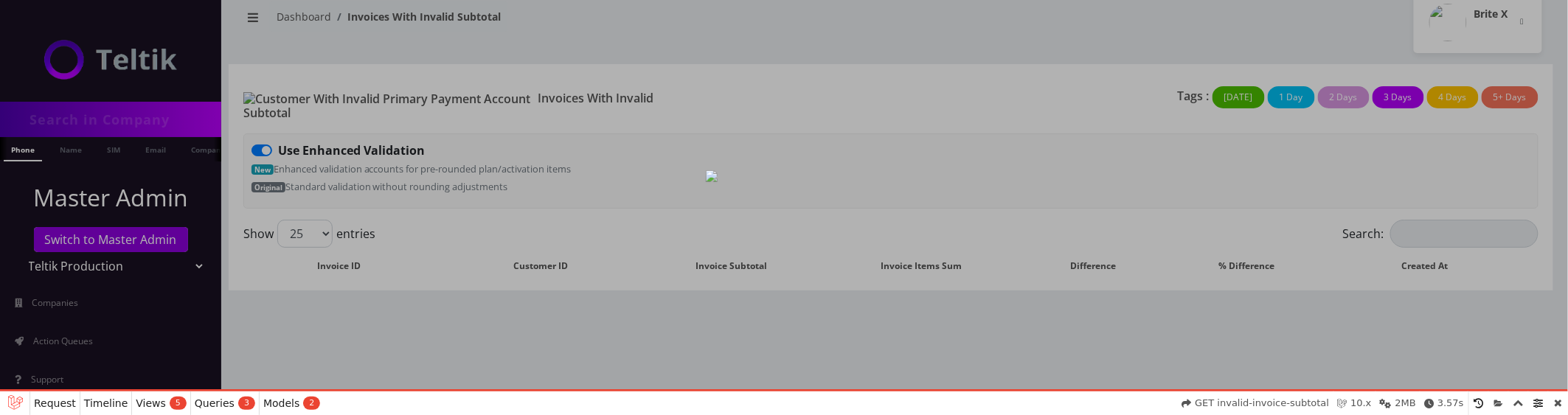
select select "01K5XZK5KK90NWGFM1FA57D8F1"
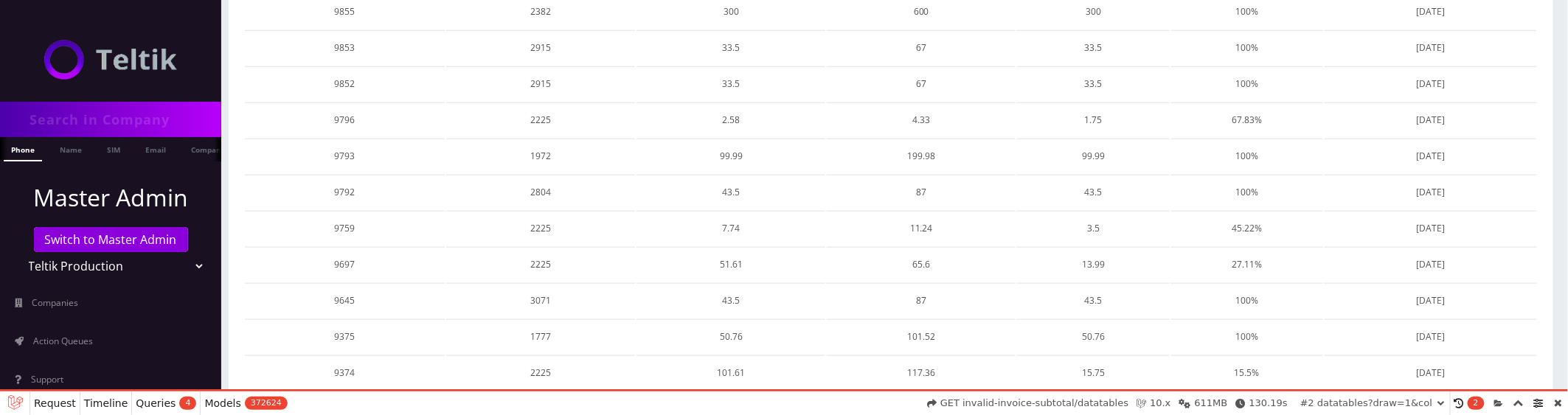
scroll to position [838, 0]
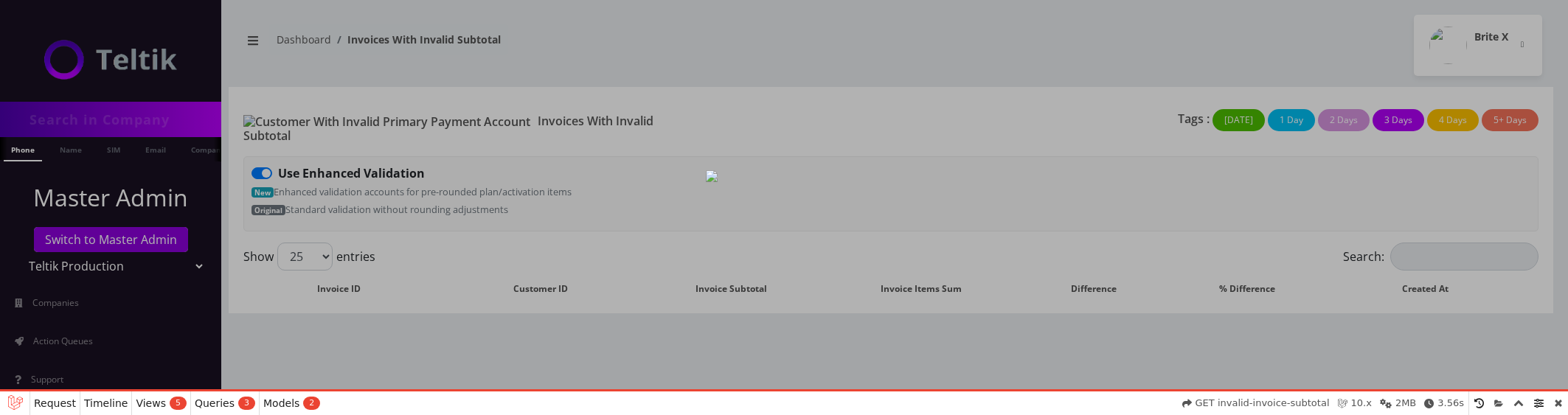
scroll to position [22, 0]
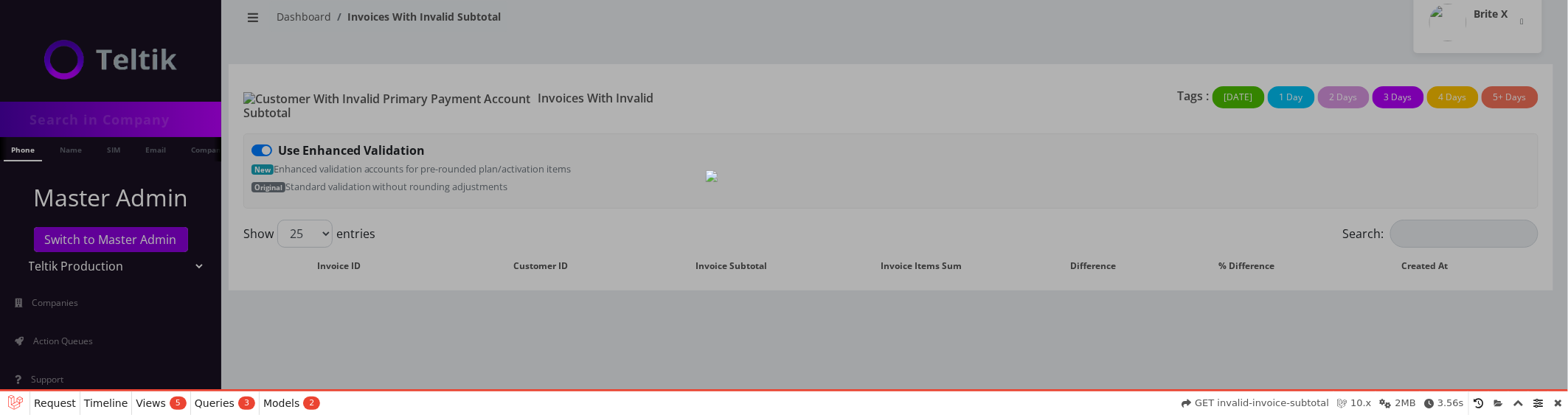
select select "01K5XZNRR3V5VSGECEQ6S7CATM"
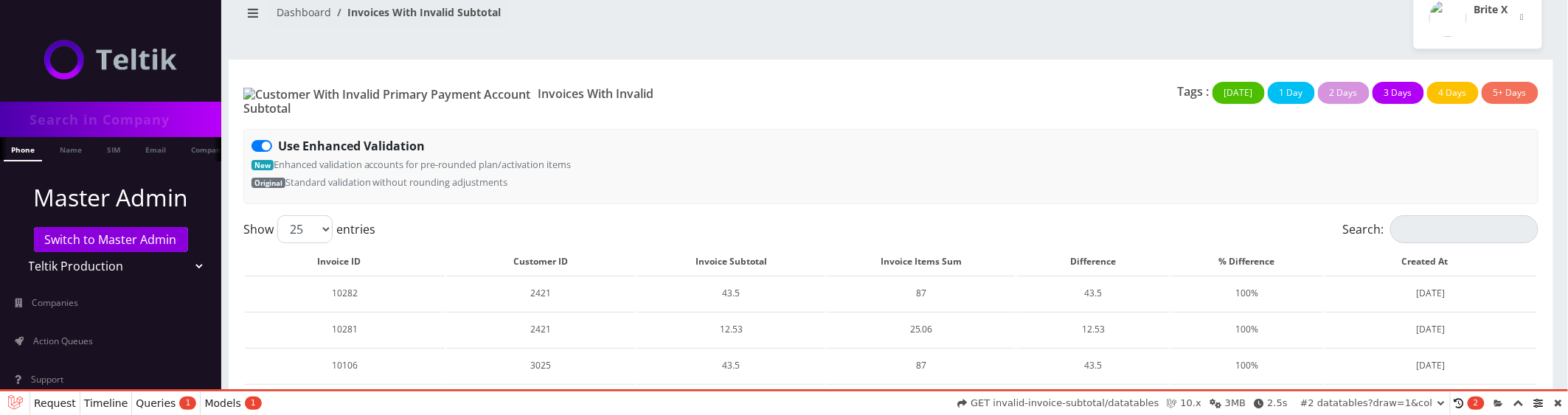
scroll to position [0, 0]
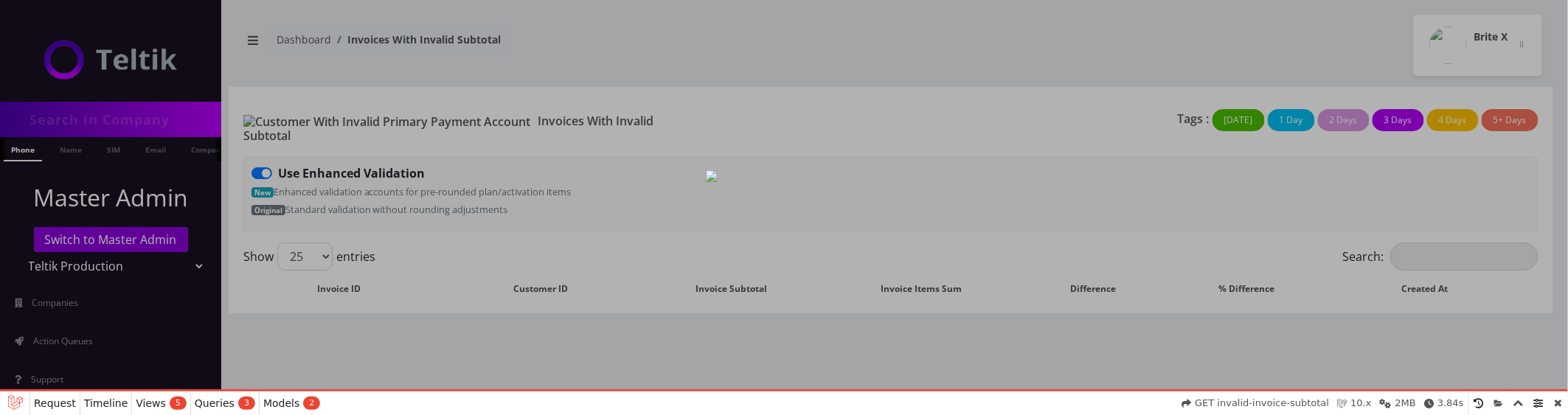
select select "01K5XZPEBTWKN6BQY9MRCX17N0"
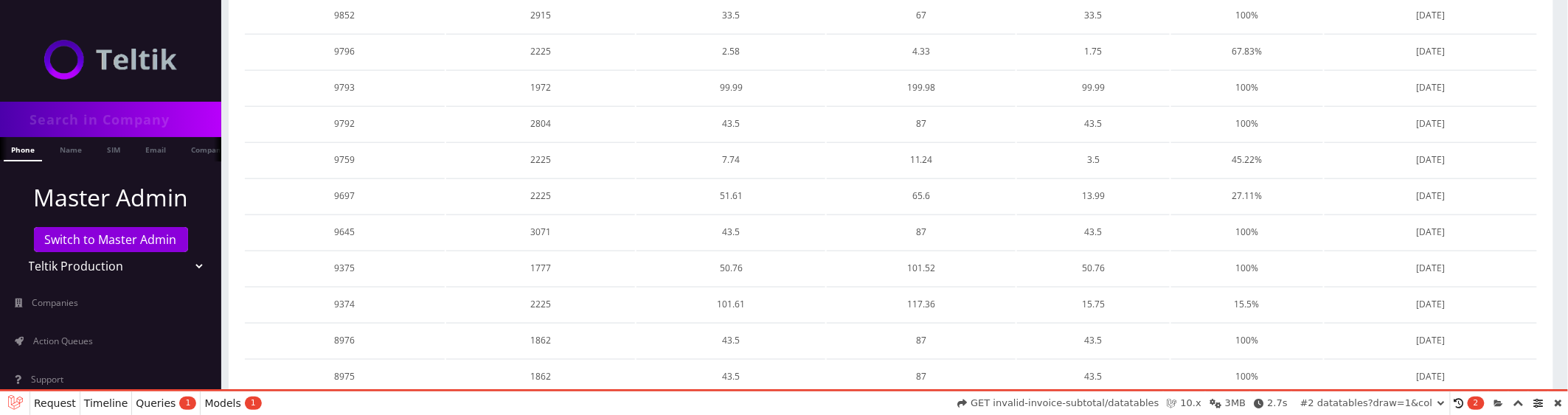
scroll to position [838, 0]
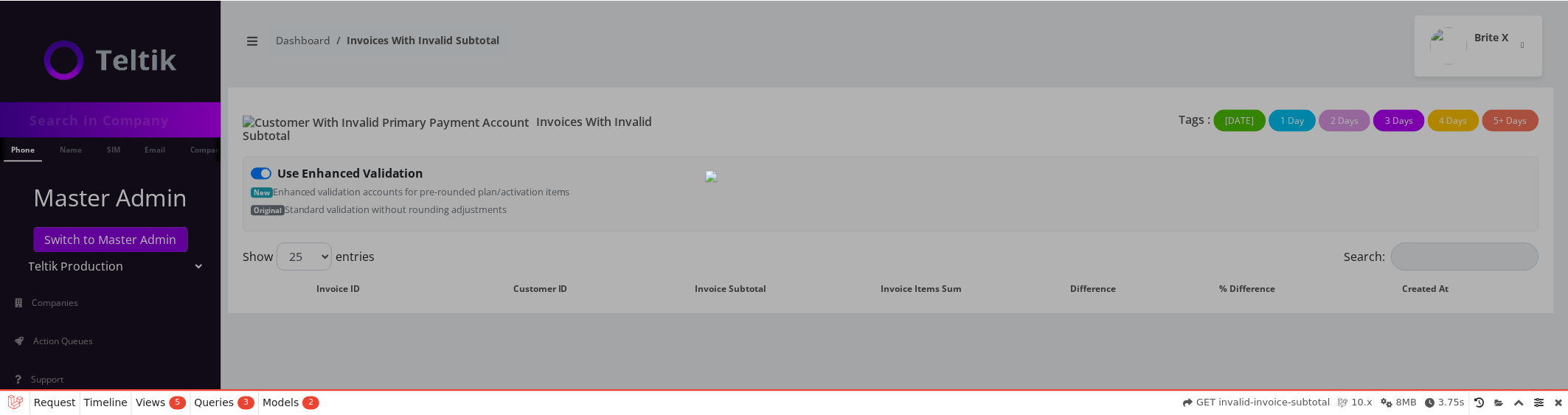
scroll to position [22, 0]
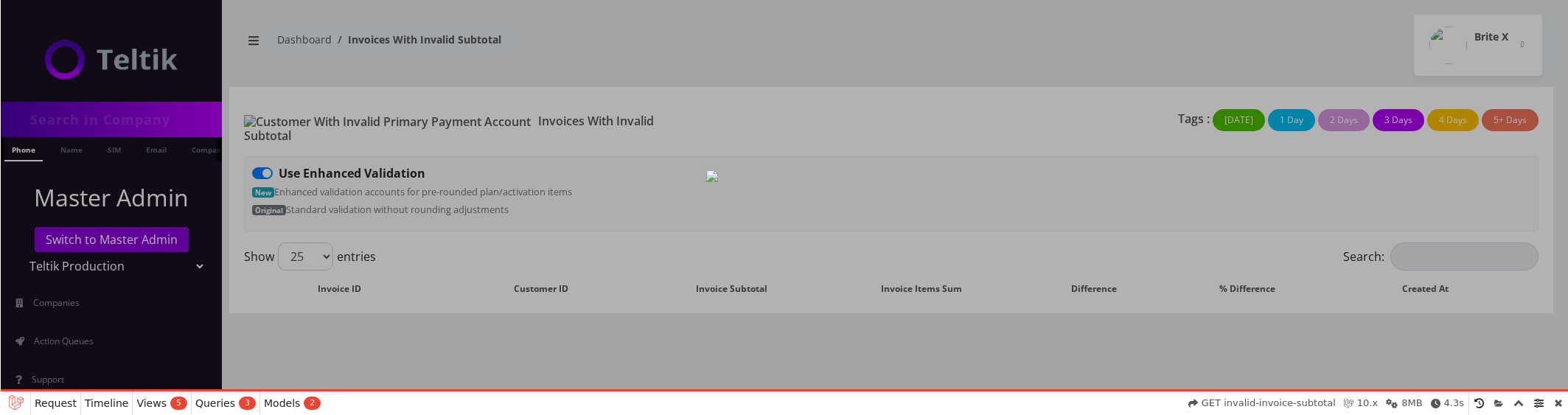
scroll to position [22, 0]
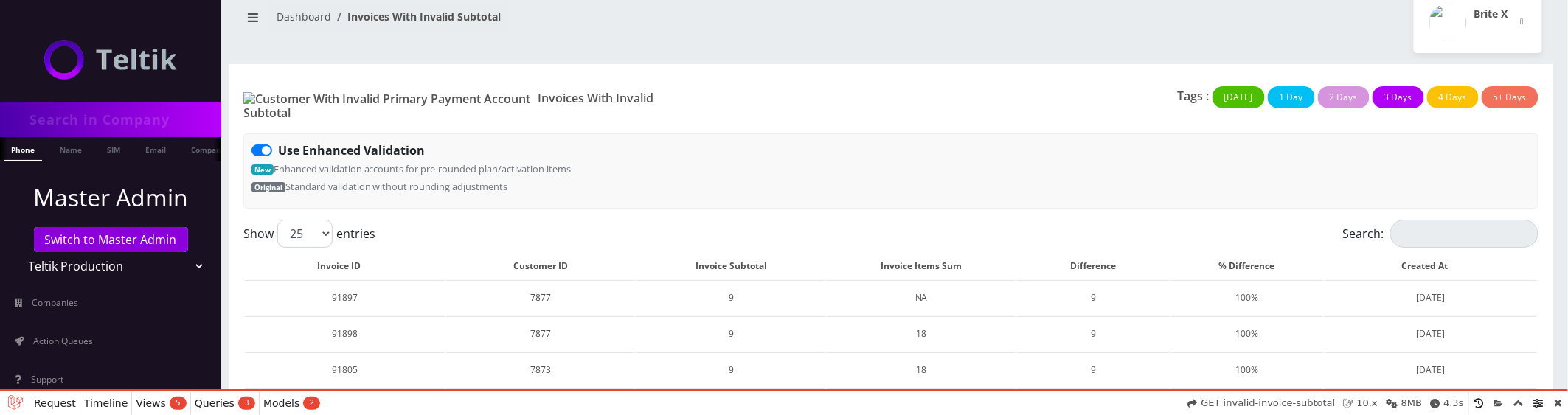
select select "01K5XZX60CDKACE1VSXRPDVQMM"
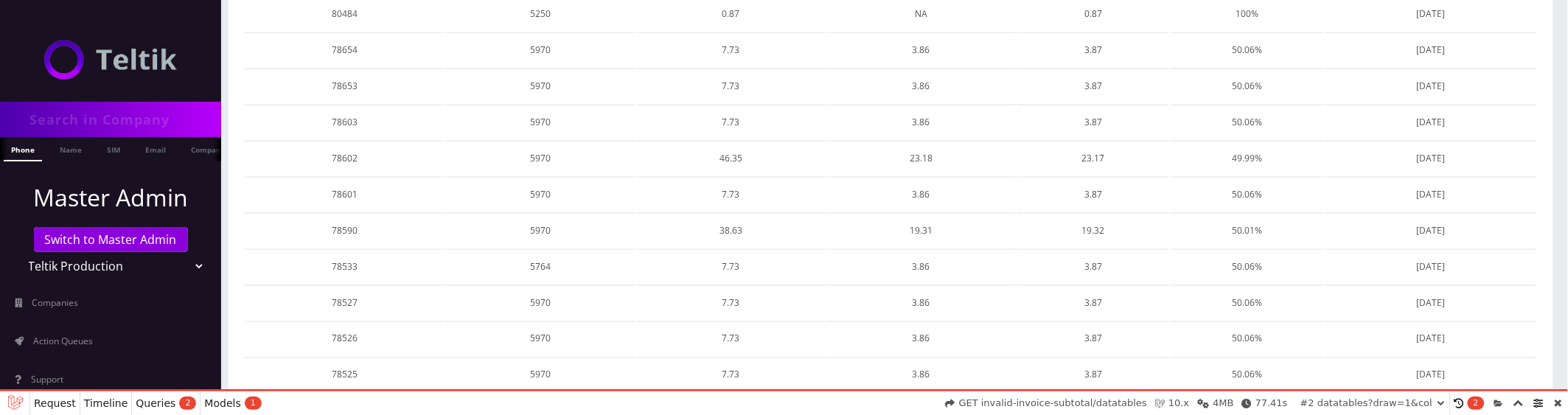
scroll to position [838, 0]
